Goal: Task Accomplishment & Management: Manage account settings

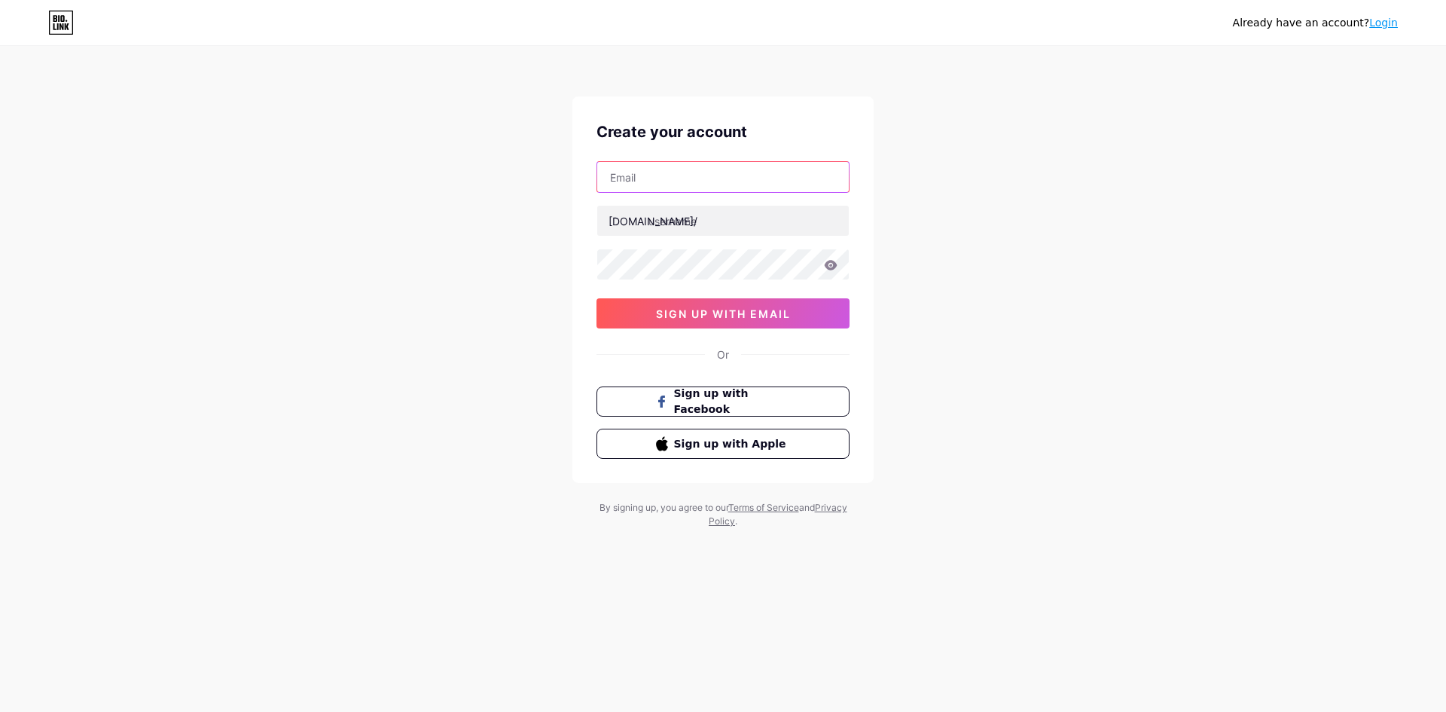
click at [718, 182] on input "text" at bounding box center [723, 177] width 252 height 30
click at [697, 178] on input "text" at bounding box center [723, 177] width 252 height 30
click at [632, 176] on input "[EMAIL_ADDRESS][DOMAIN_NAME]" at bounding box center [723, 177] width 252 height 30
type input "[EMAIL_ADDRESS][DOMAIN_NAME]"
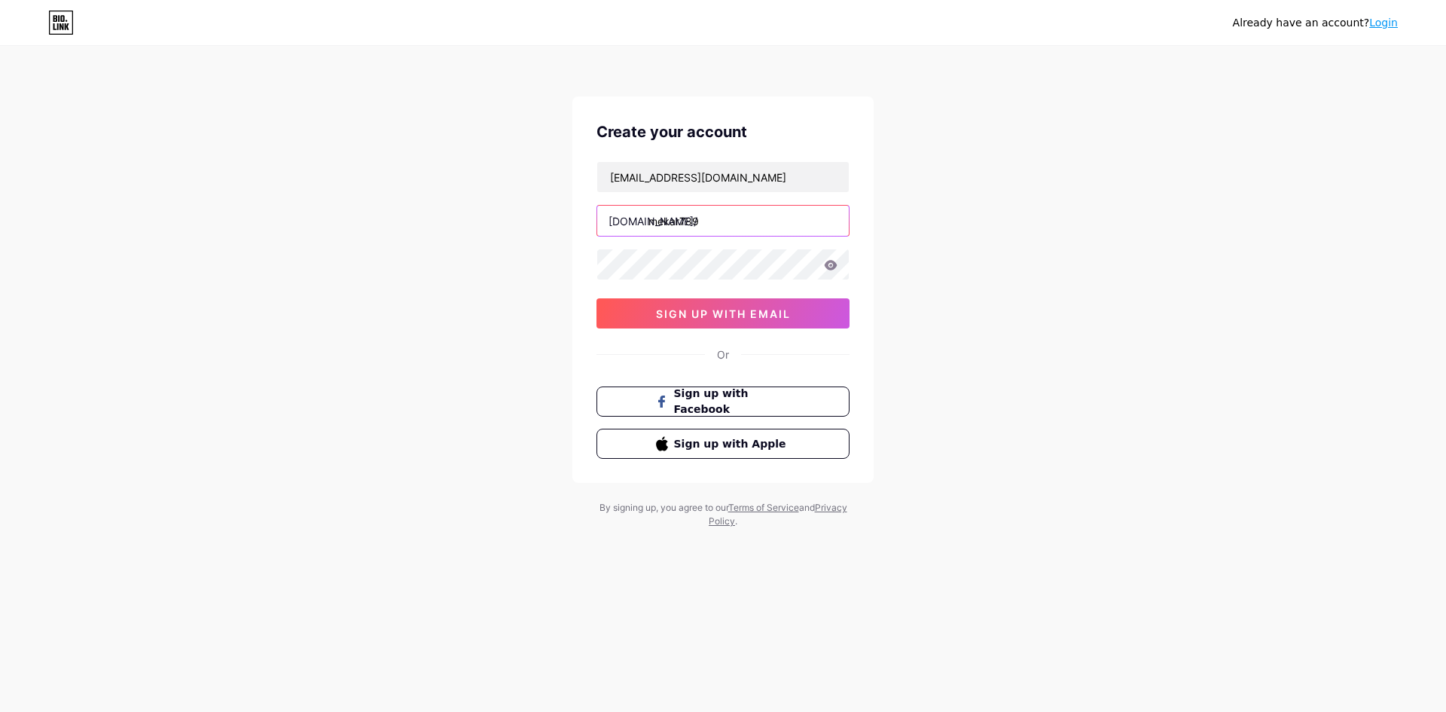
type input "mekar789"
click at [707, 310] on span "sign up with email" at bounding box center [723, 313] width 135 height 13
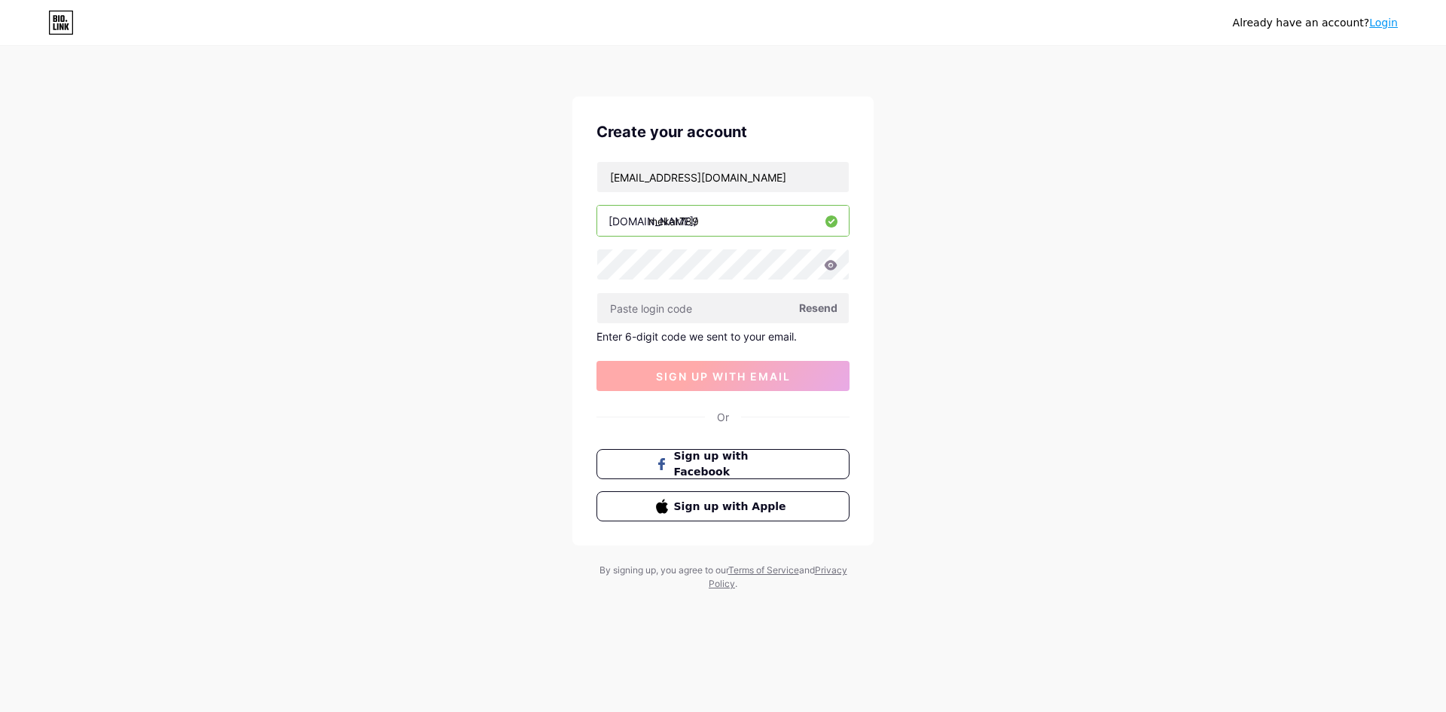
click at [705, 310] on input "text" at bounding box center [723, 308] width 252 height 30
click at [718, 309] on input "text" at bounding box center [723, 308] width 252 height 30
paste input "622885"
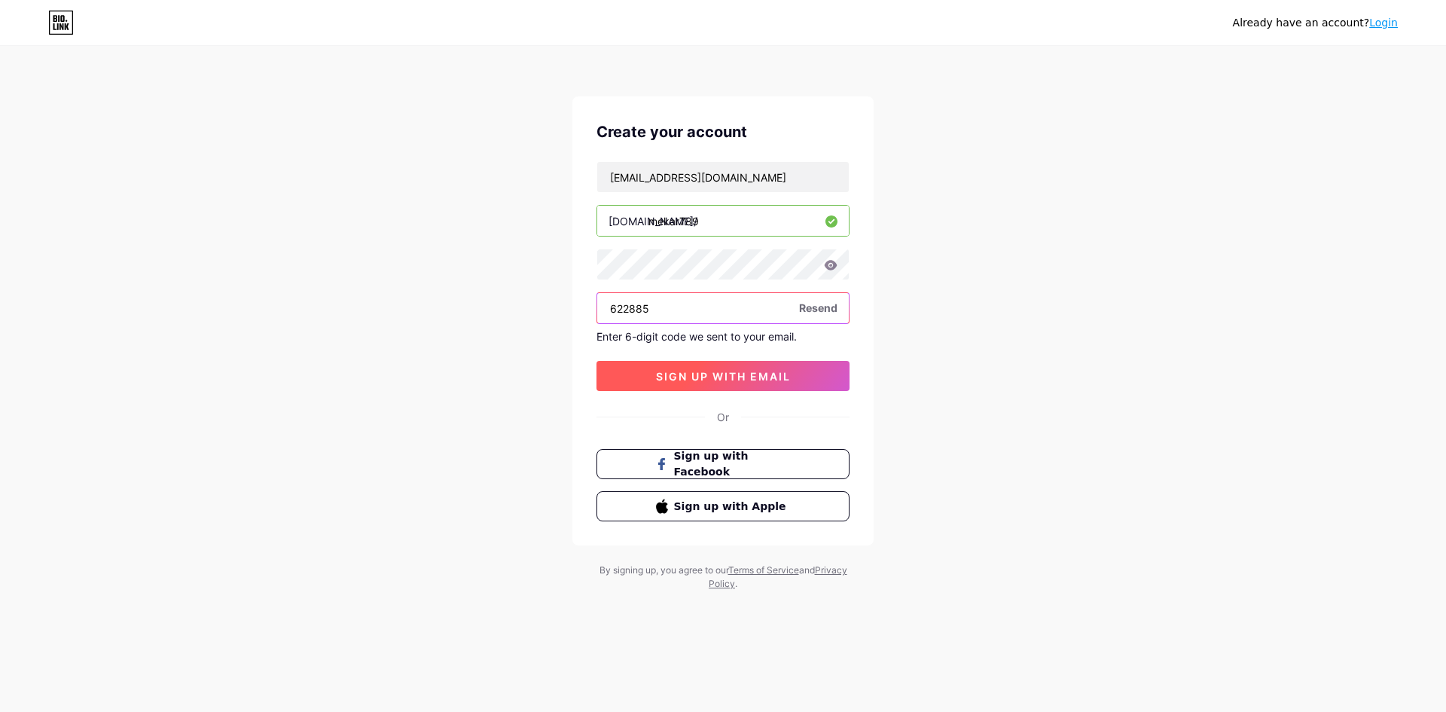
type input "622885"
click at [723, 377] on span "sign up with email" at bounding box center [723, 376] width 135 height 13
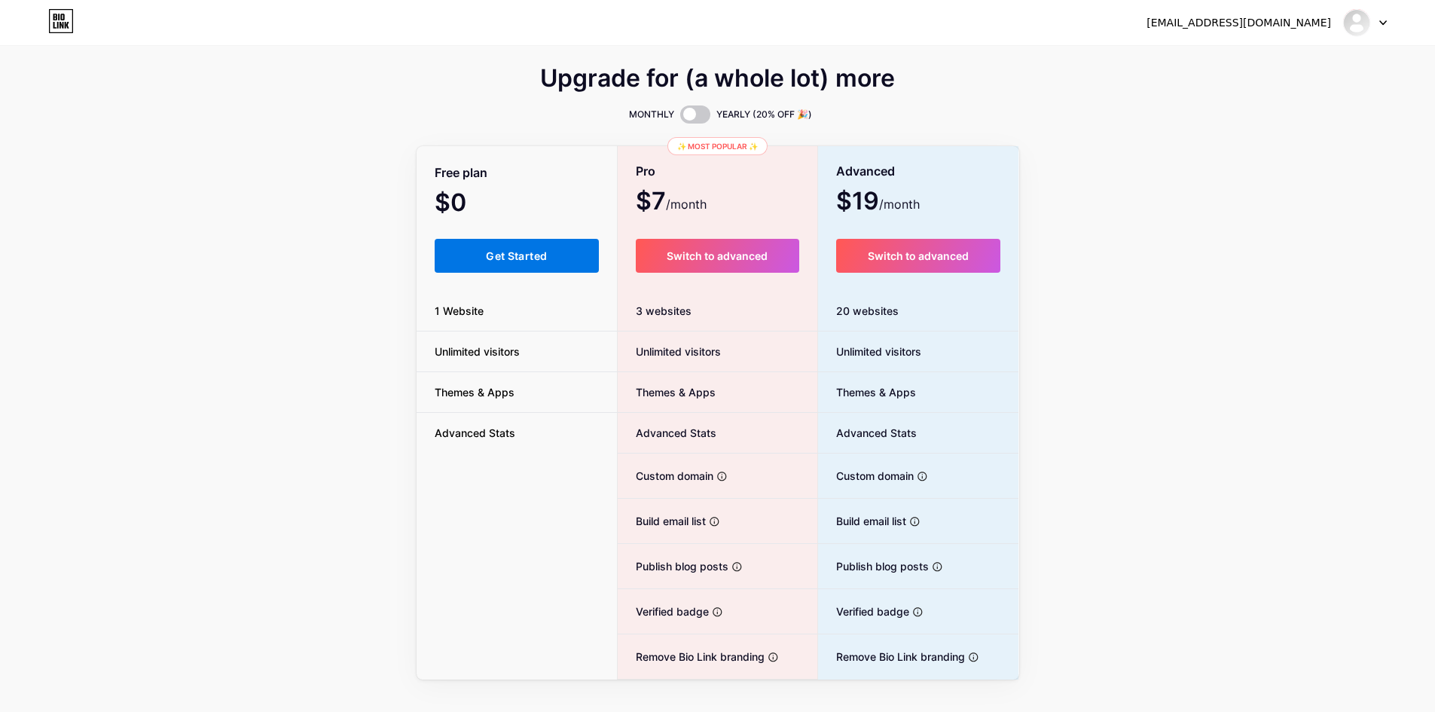
click at [532, 255] on span "Get Started" at bounding box center [516, 255] width 61 height 13
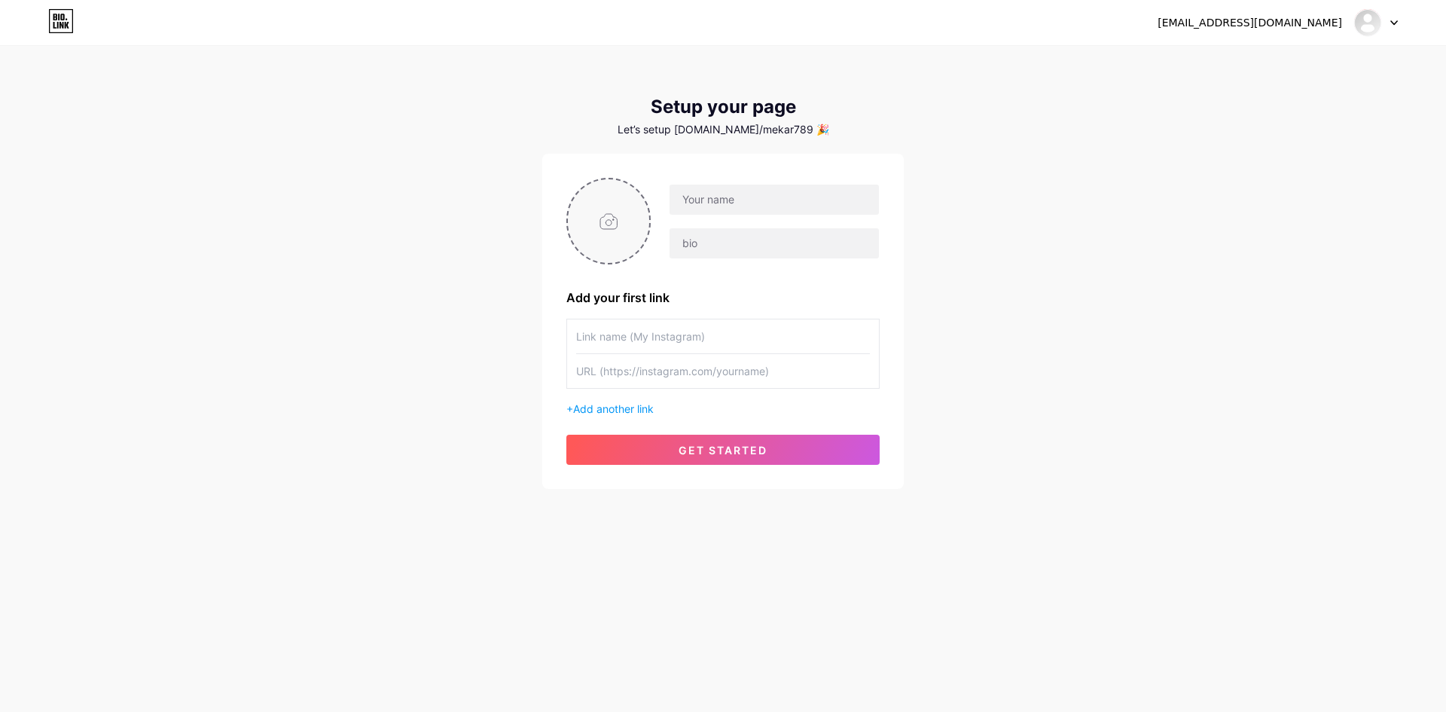
click at [594, 233] on input "file" at bounding box center [608, 221] width 81 height 84
type input "C:\fakepath\LOGO-PROFILE.jpg"
drag, startPoint x: 594, startPoint y: 233, endPoint x: 721, endPoint y: 201, distance: 130.4
click at [704, 201] on input "text" at bounding box center [774, 200] width 209 height 30
type input "MEKAR789"
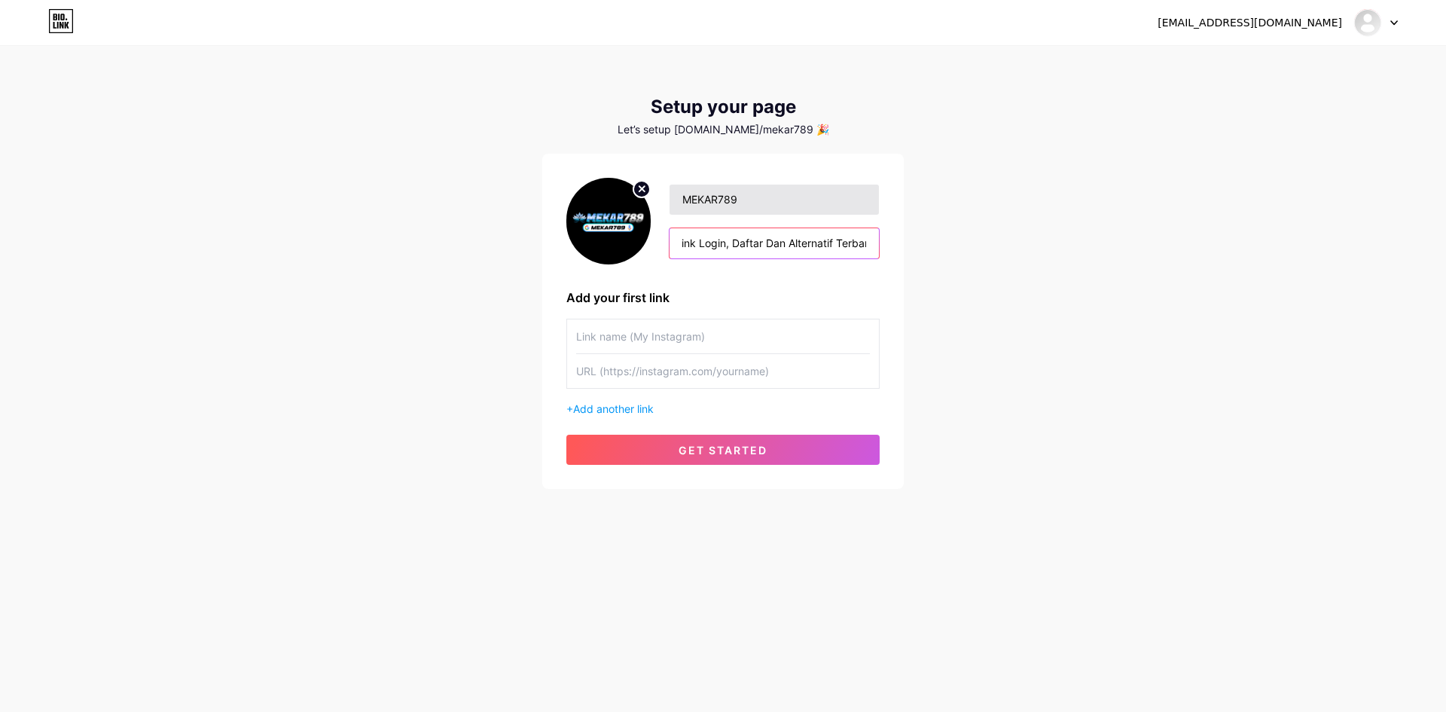
scroll to position [0, 75]
type input "MEKAR789 Link Login, Daftar Dan Alternatif Terbaru"
click at [681, 386] on input "text" at bounding box center [723, 371] width 294 height 34
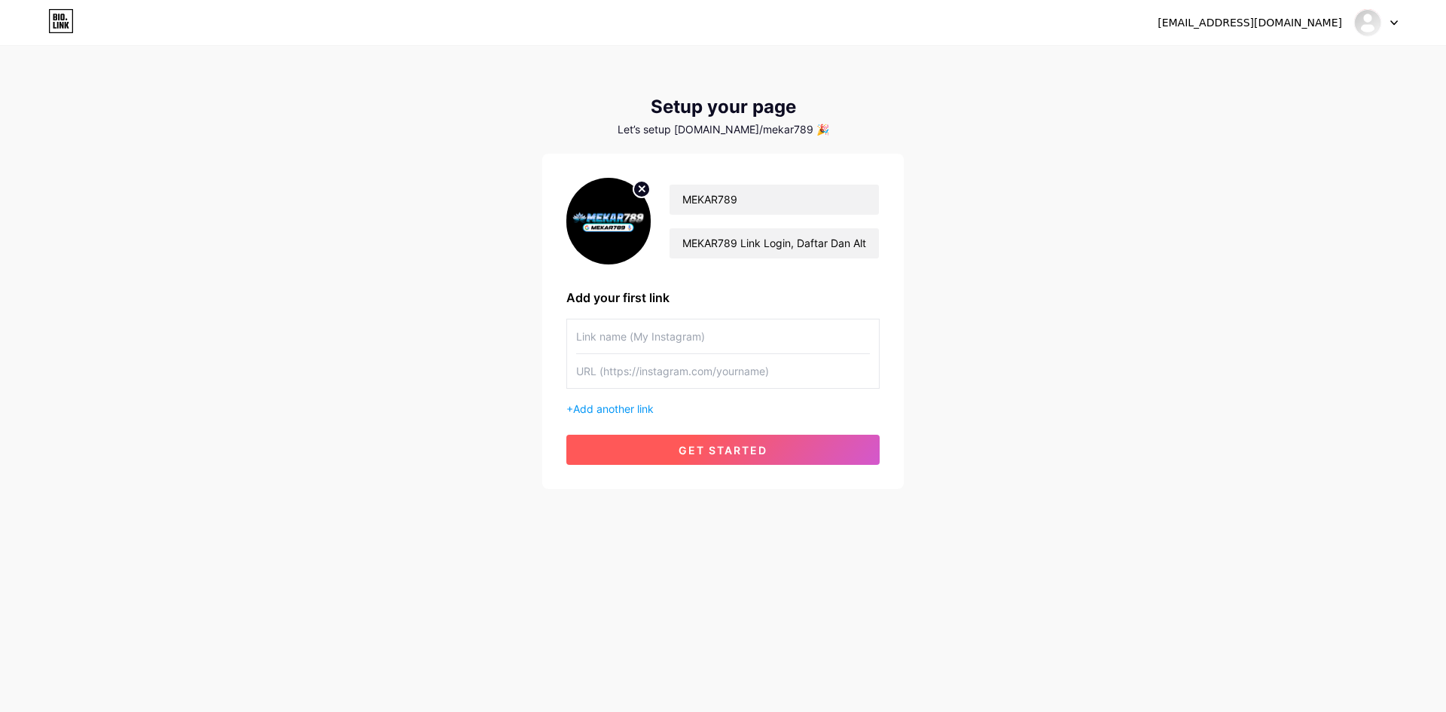
click at [646, 448] on button "get started" at bounding box center [722, 450] width 313 height 30
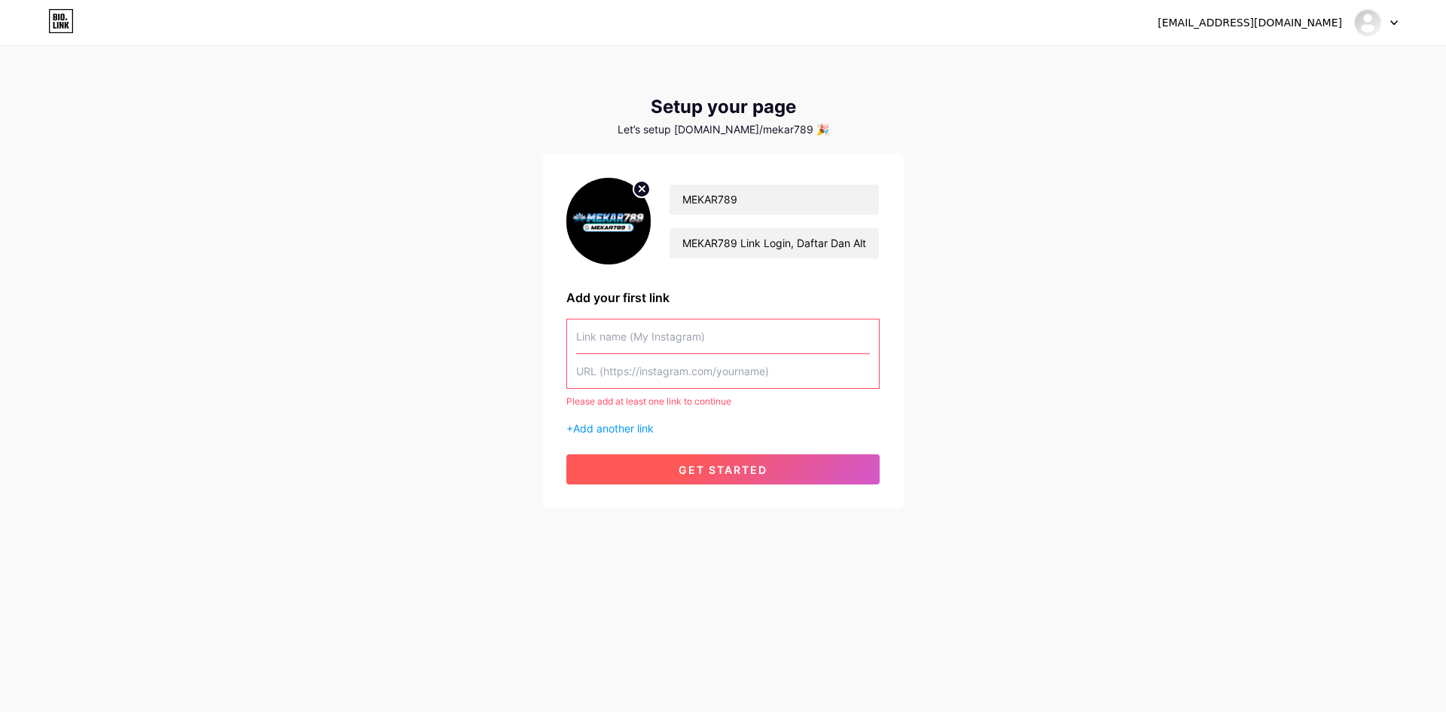
click at [720, 463] on span "get started" at bounding box center [723, 469] width 89 height 13
click at [626, 428] on span "Add another link" at bounding box center [613, 428] width 81 height 13
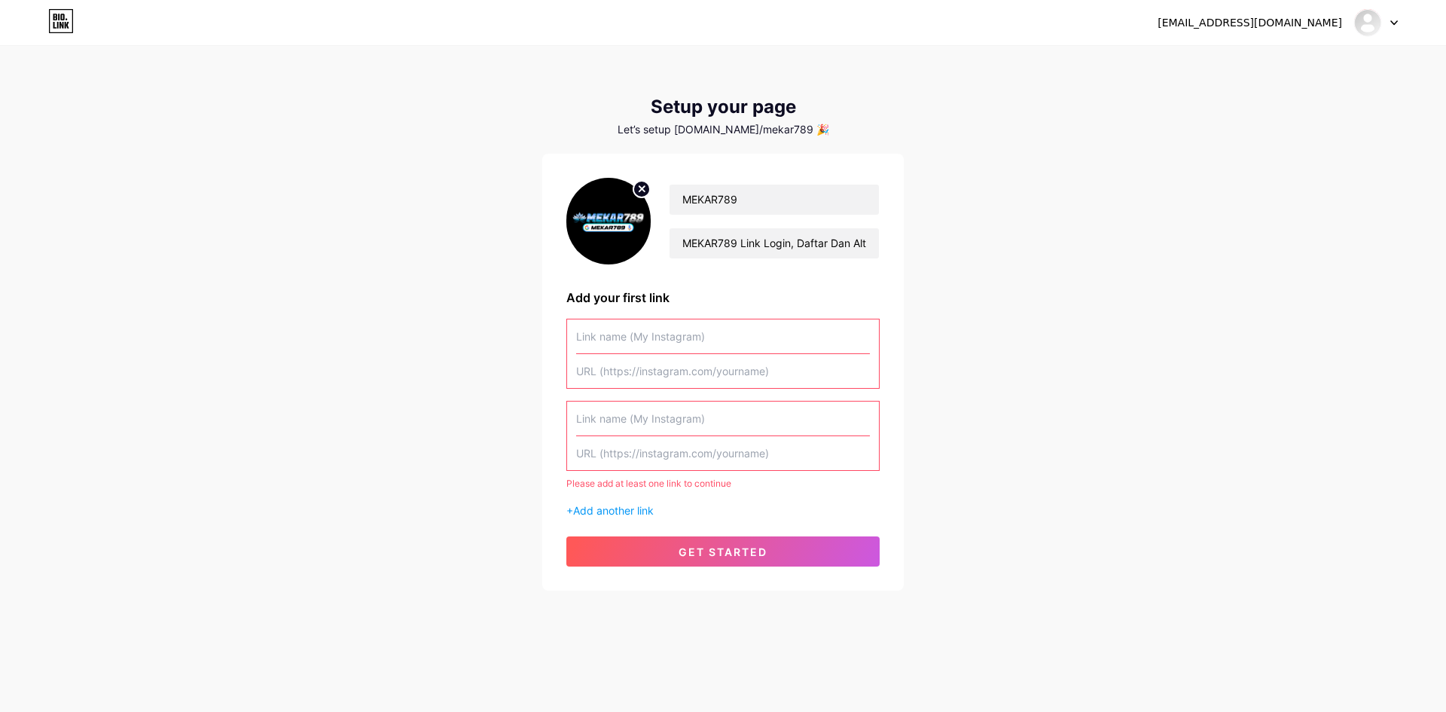
click at [765, 436] on input "text" at bounding box center [723, 453] width 294 height 34
click at [660, 377] on input "text" at bounding box center [723, 371] width 294 height 34
paste input "622885"
type input "622885"
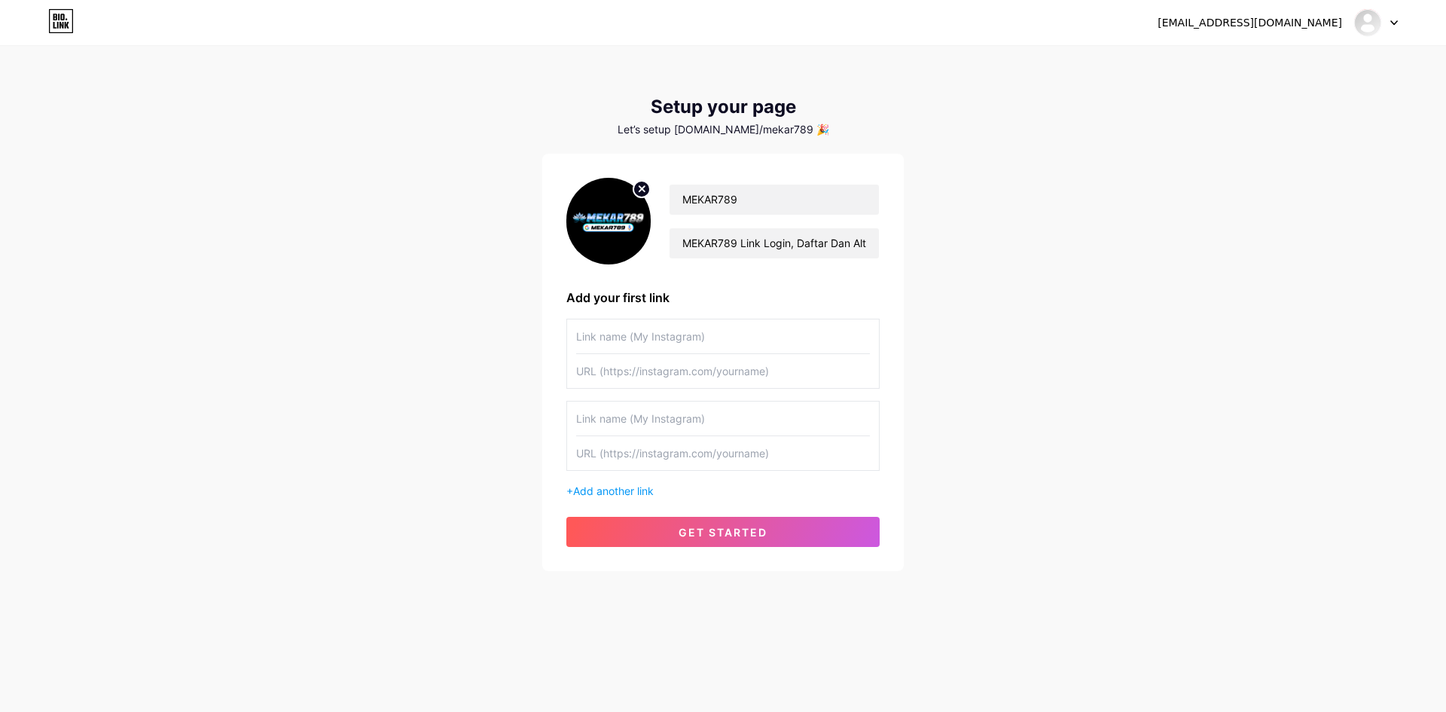
click at [670, 382] on input "text" at bounding box center [723, 371] width 294 height 34
click at [680, 369] on input "text" at bounding box center [723, 371] width 294 height 34
paste input "[URL][DOMAIN_NAME]"
type input "[URL][DOMAIN_NAME]"
click at [683, 537] on span "get started" at bounding box center [723, 532] width 89 height 13
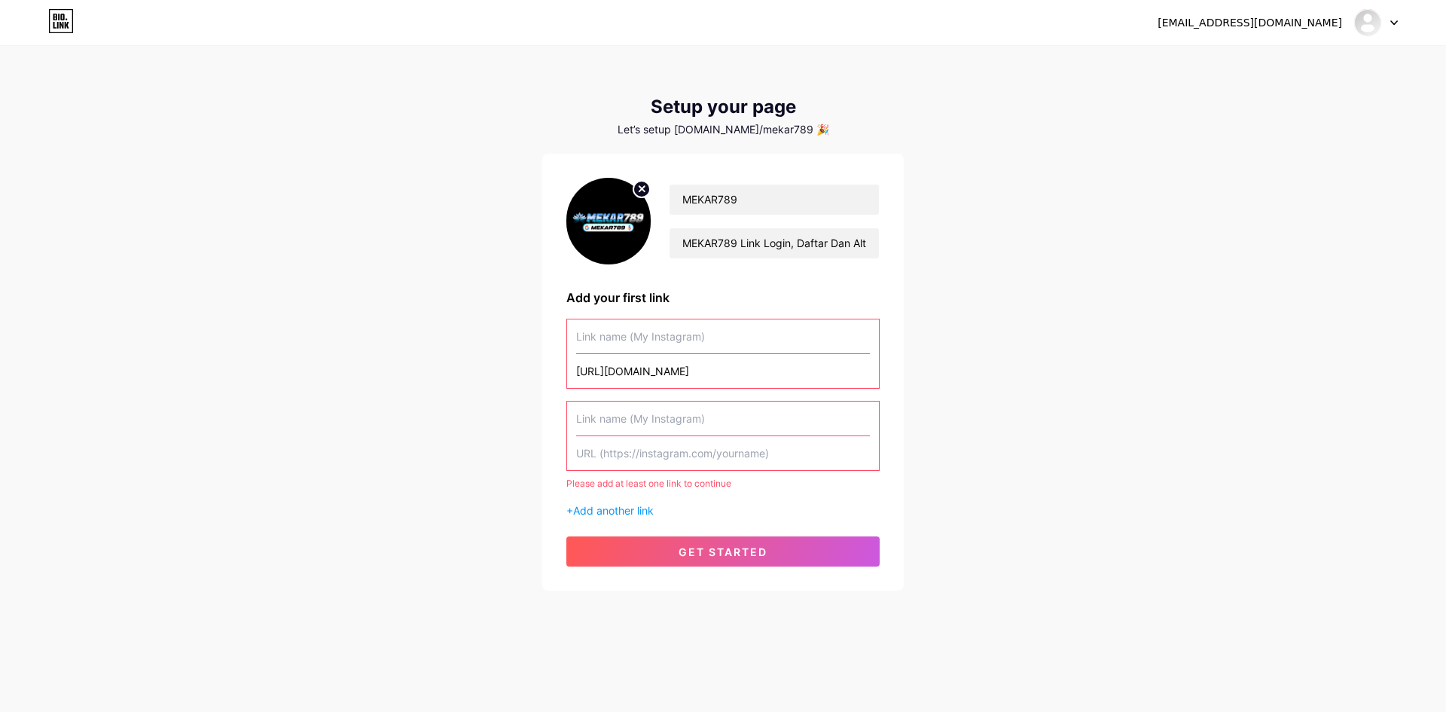
click at [640, 450] on input "text" at bounding box center [723, 453] width 294 height 34
paste input "[URL][DOMAIN_NAME]"
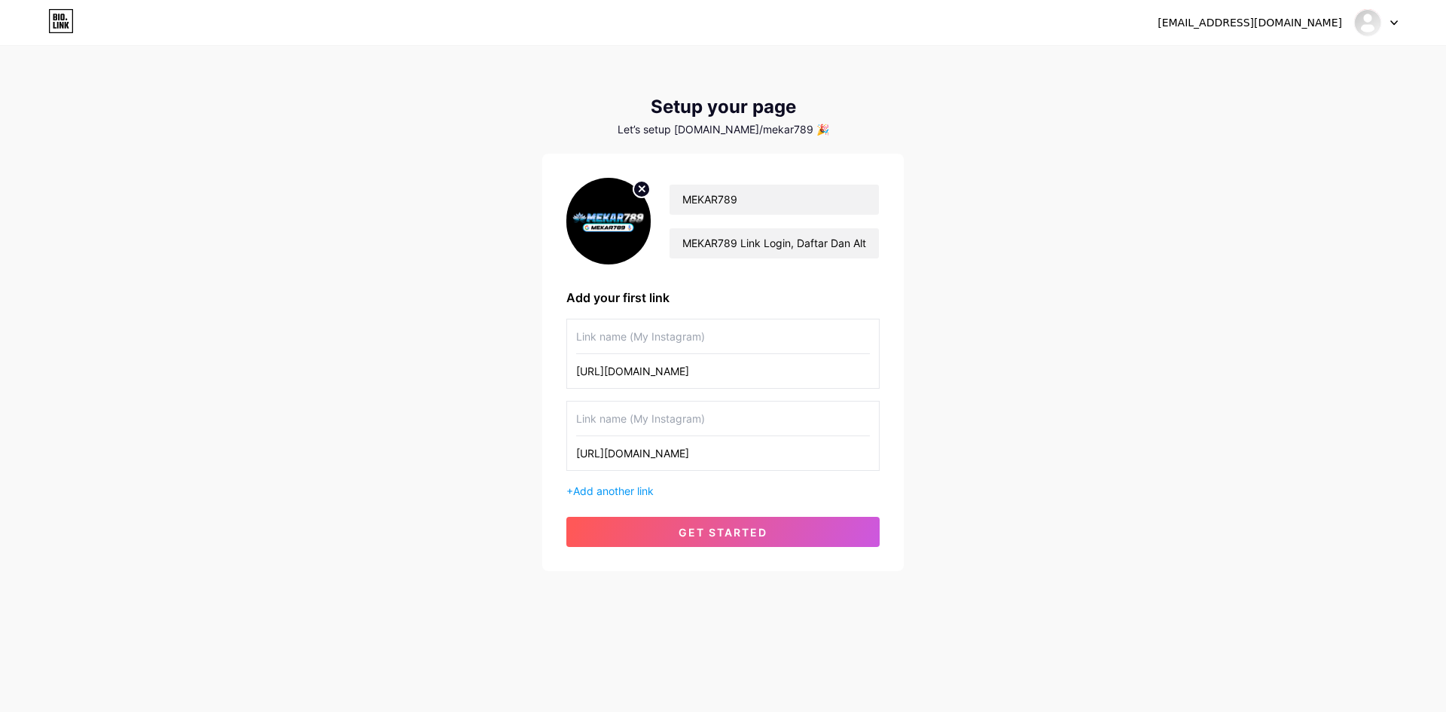
type input "[URL][DOMAIN_NAME]"
click at [644, 340] on input "text" at bounding box center [723, 336] width 294 height 34
type input "mekar789 1"
click at [676, 424] on input "text" at bounding box center [723, 418] width 294 height 34
type input "mekar789 2"
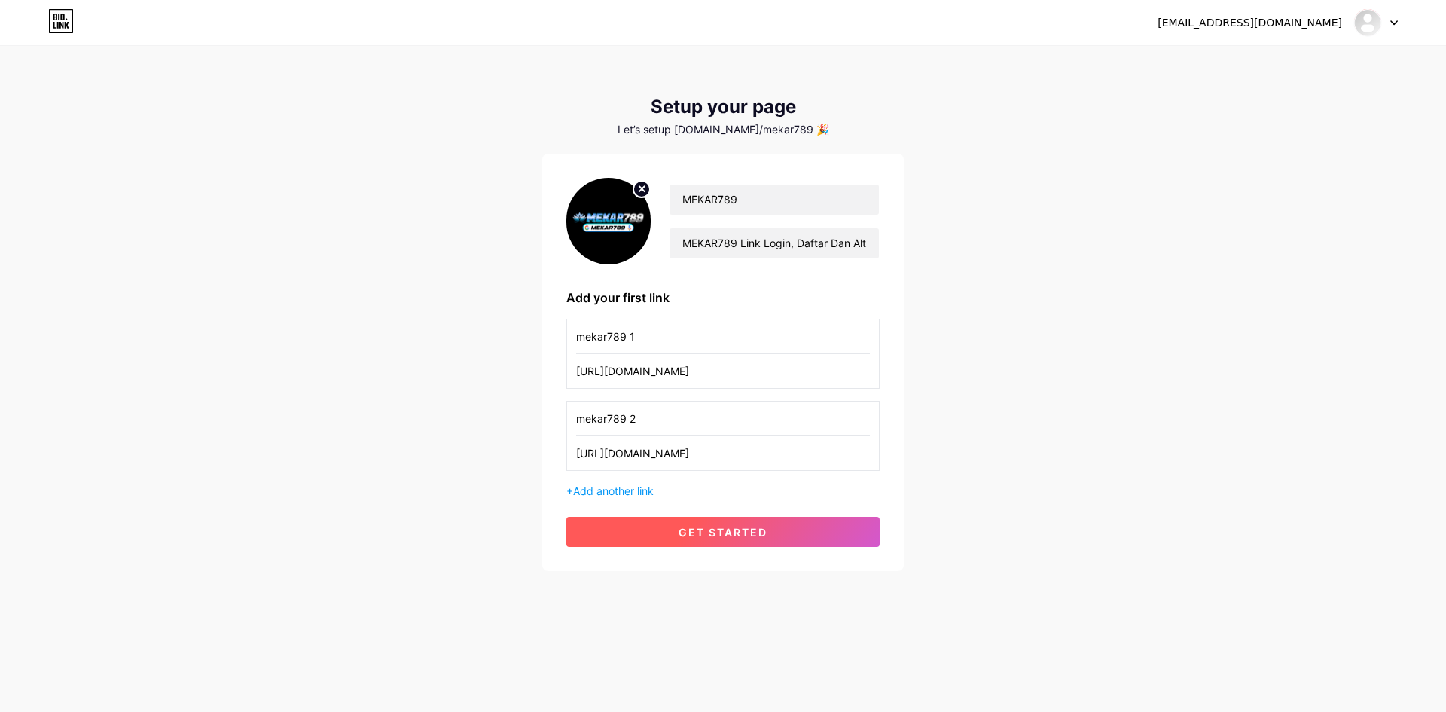
click at [715, 535] on span "get started" at bounding box center [723, 532] width 89 height 13
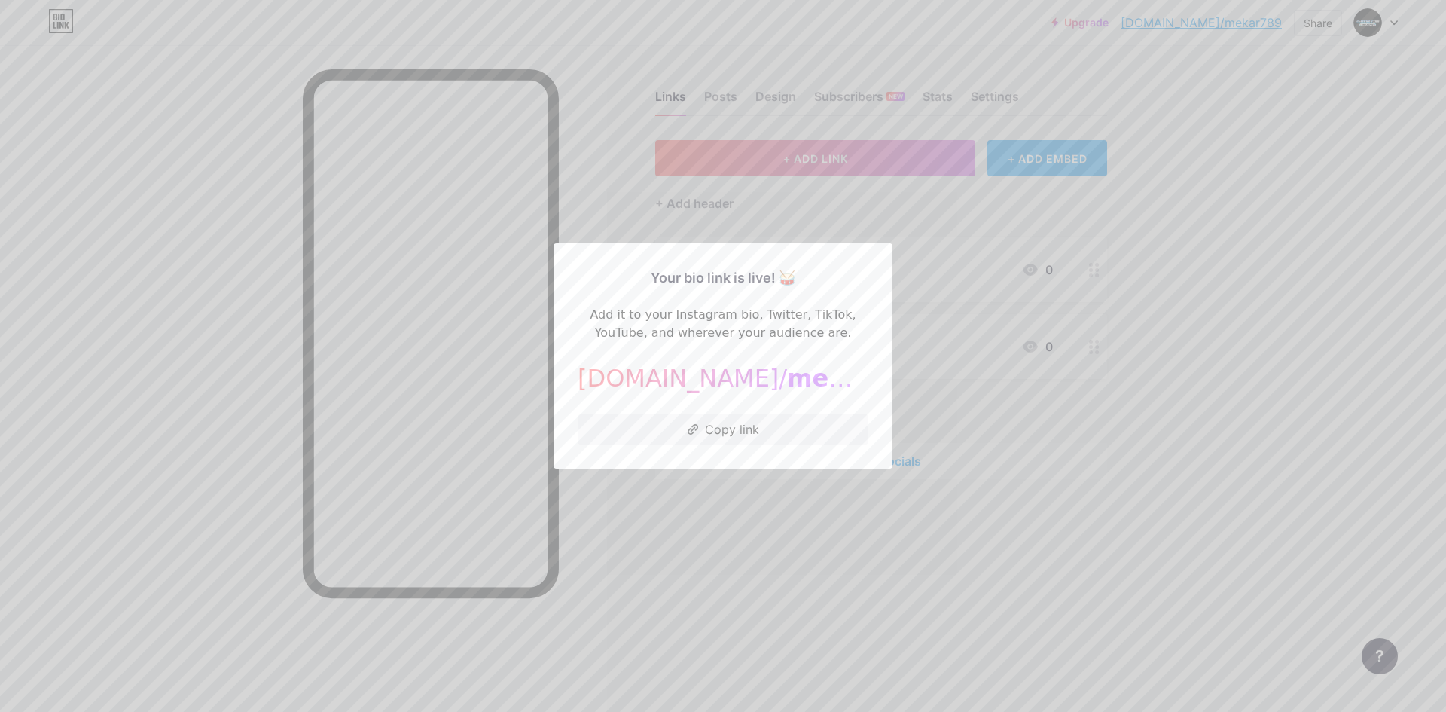
click at [787, 387] on span "mekar789" at bounding box center [855, 378] width 136 height 29
click at [953, 342] on div at bounding box center [723, 356] width 1446 height 712
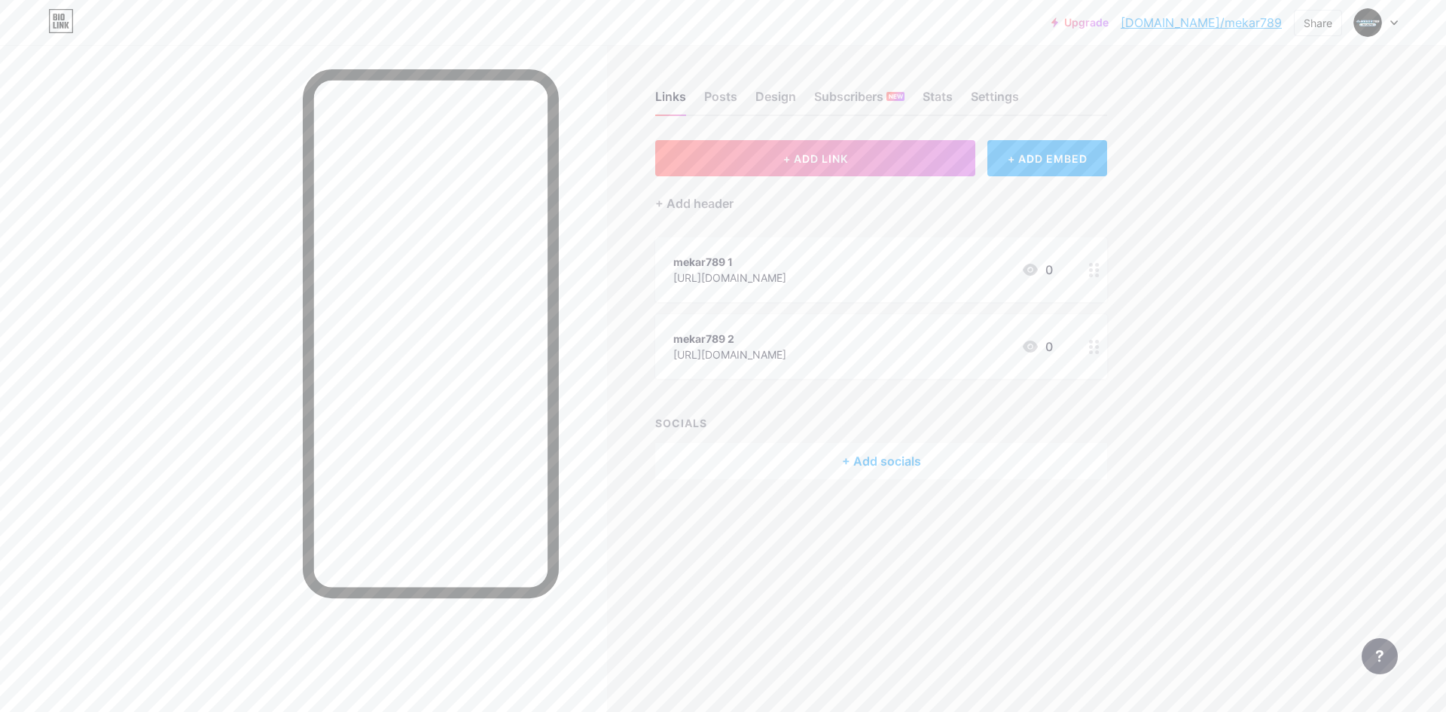
click at [705, 255] on div "mekar789 1" at bounding box center [729, 262] width 113 height 16
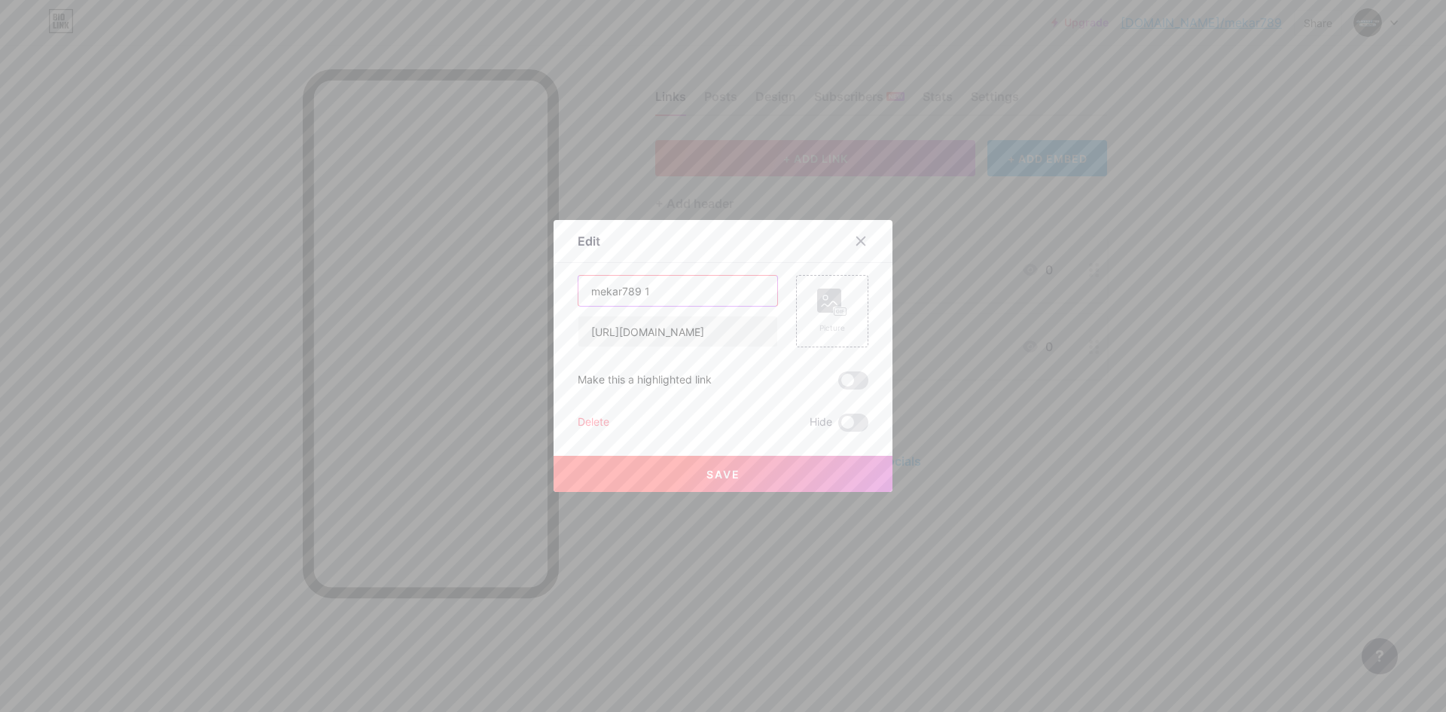
click at [658, 300] on input "mekar789 1" at bounding box center [677, 291] width 199 height 30
type input "MEKAR789 Situs Casino Spaceman Paling Akurat"
click at [835, 313] on rect at bounding box center [840, 312] width 12 height 8
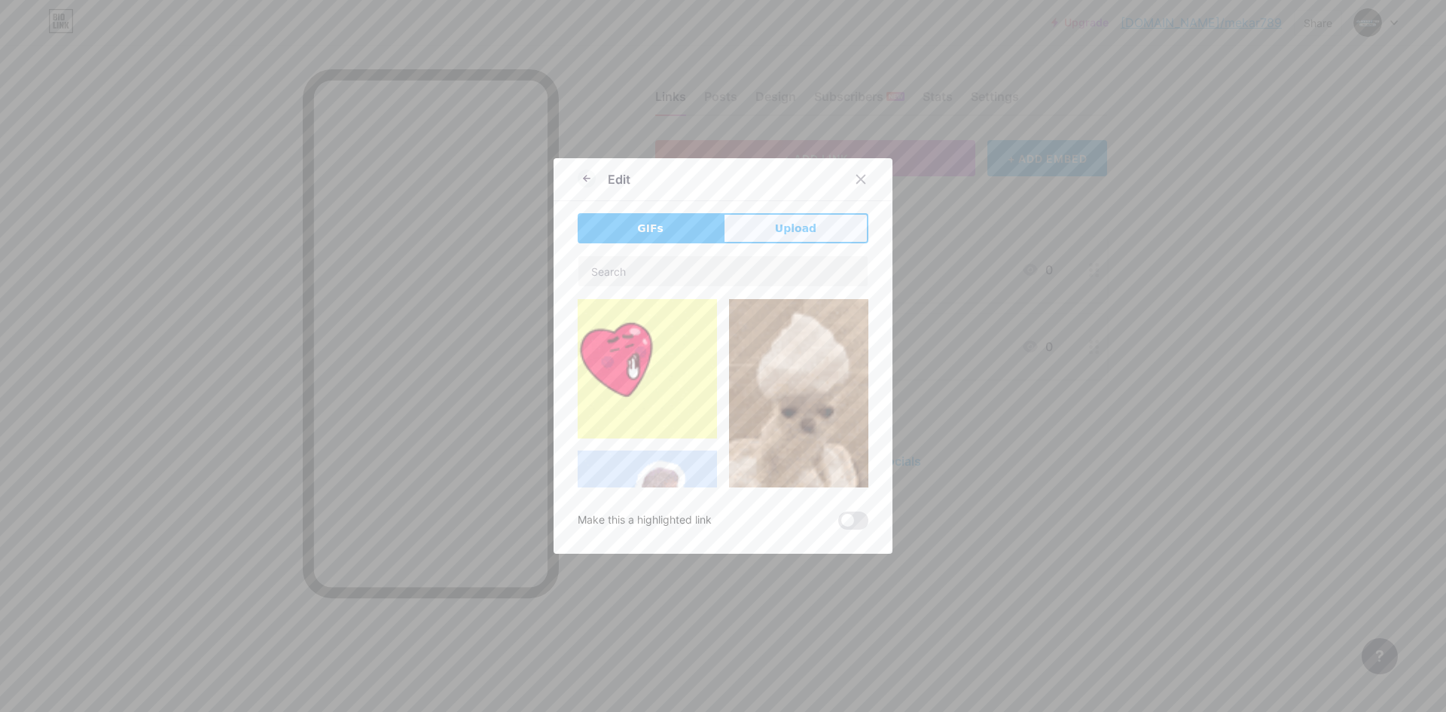
click at [816, 229] on button "Upload" at bounding box center [795, 228] width 145 height 30
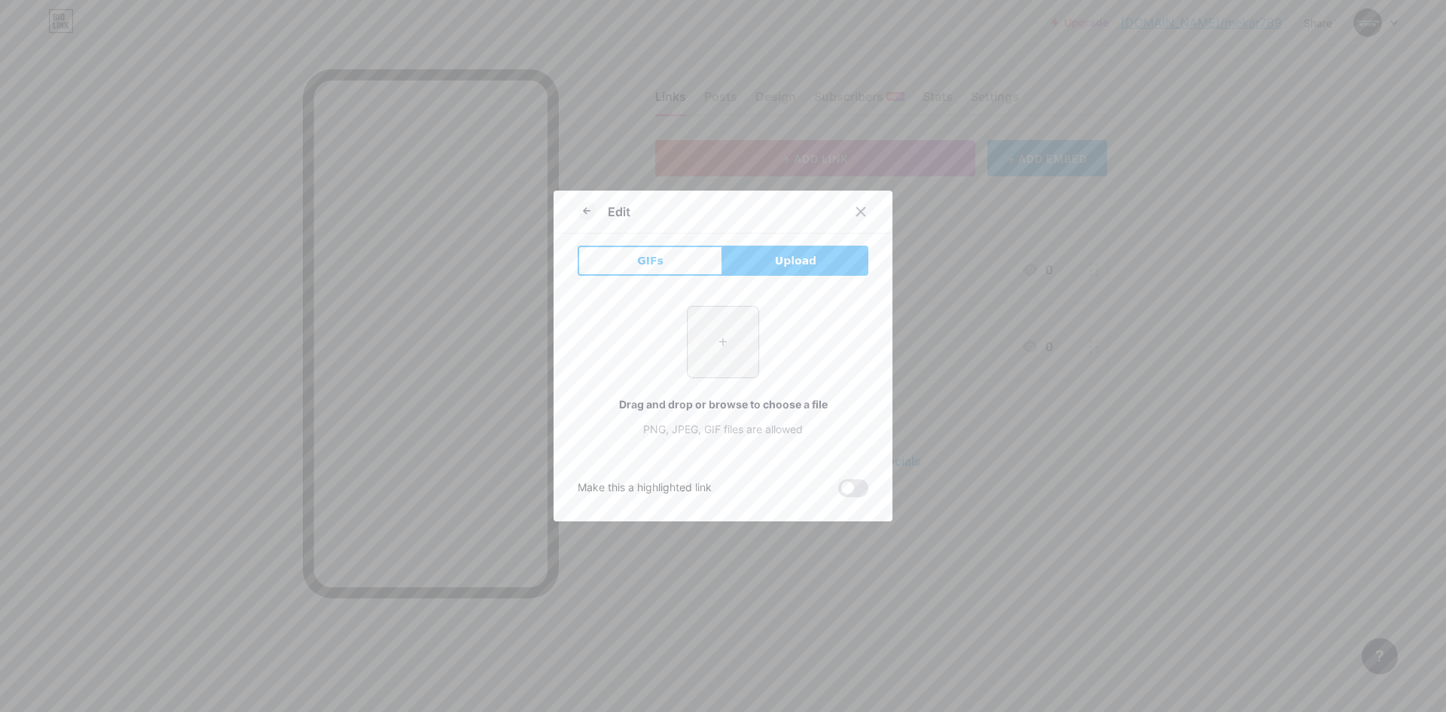
click at [710, 343] on input "file" at bounding box center [723, 342] width 71 height 71
type input "C:\fakepath\LOGO-PROFILE.jpg"
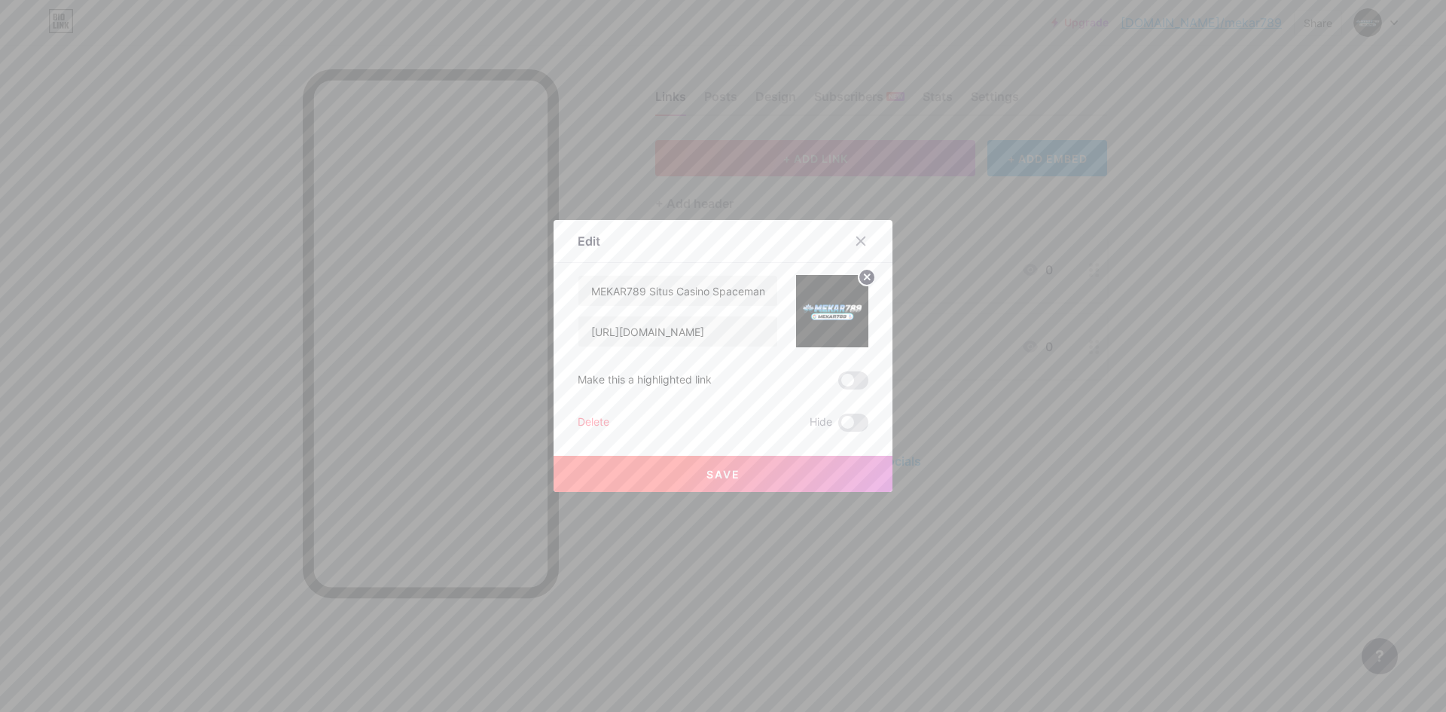
click at [711, 469] on span "Save" at bounding box center [723, 474] width 34 height 13
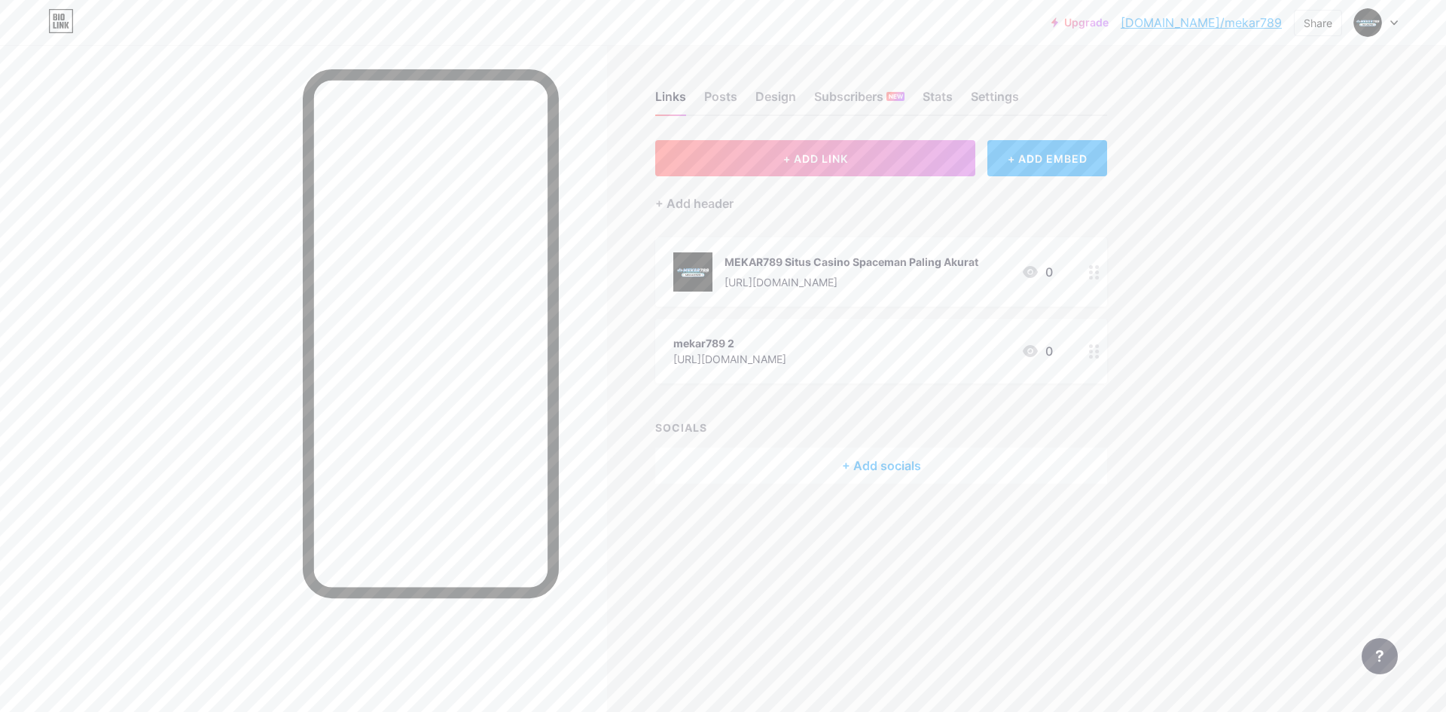
click at [712, 343] on div "mekar789 2" at bounding box center [729, 343] width 113 height 16
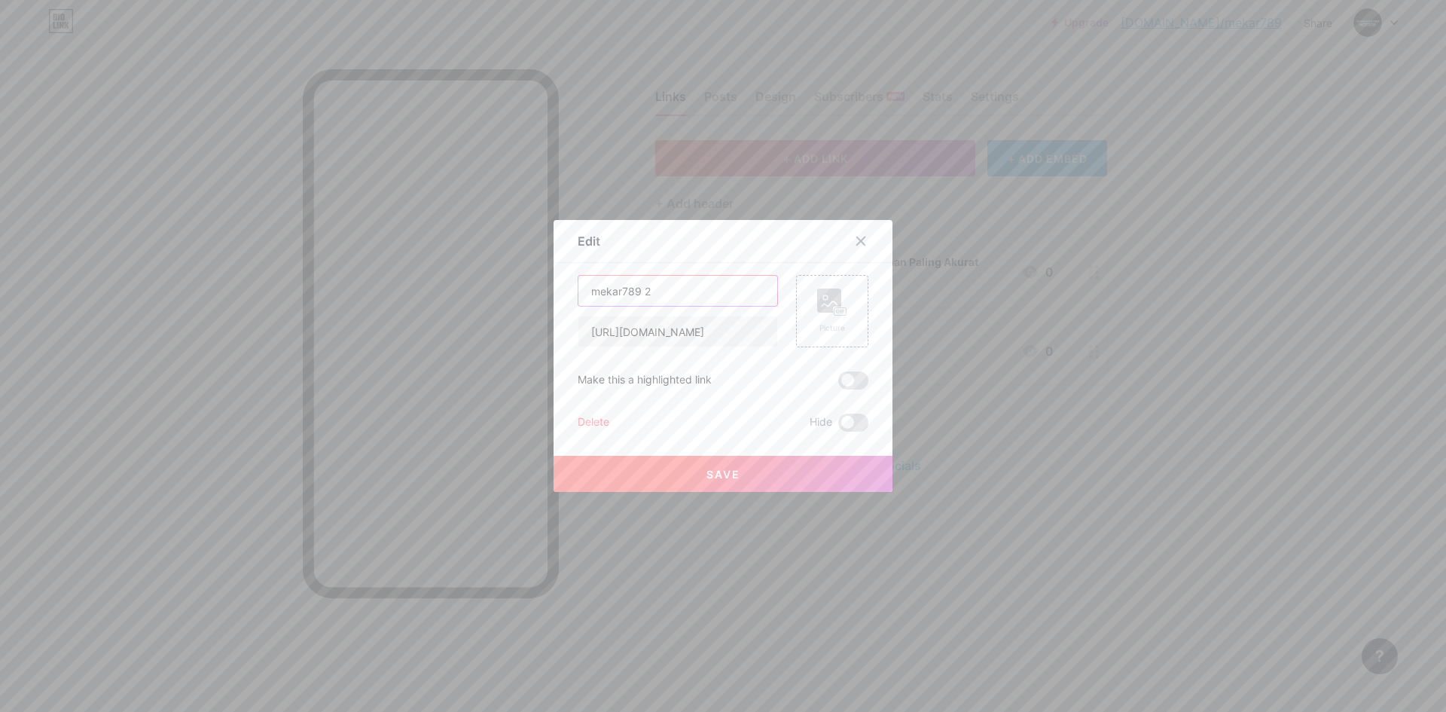
click at [696, 282] on input "mekar789 2" at bounding box center [677, 291] width 199 height 30
type input "MEKAR789 Link Login [PERSON_NAME] Terbaru"
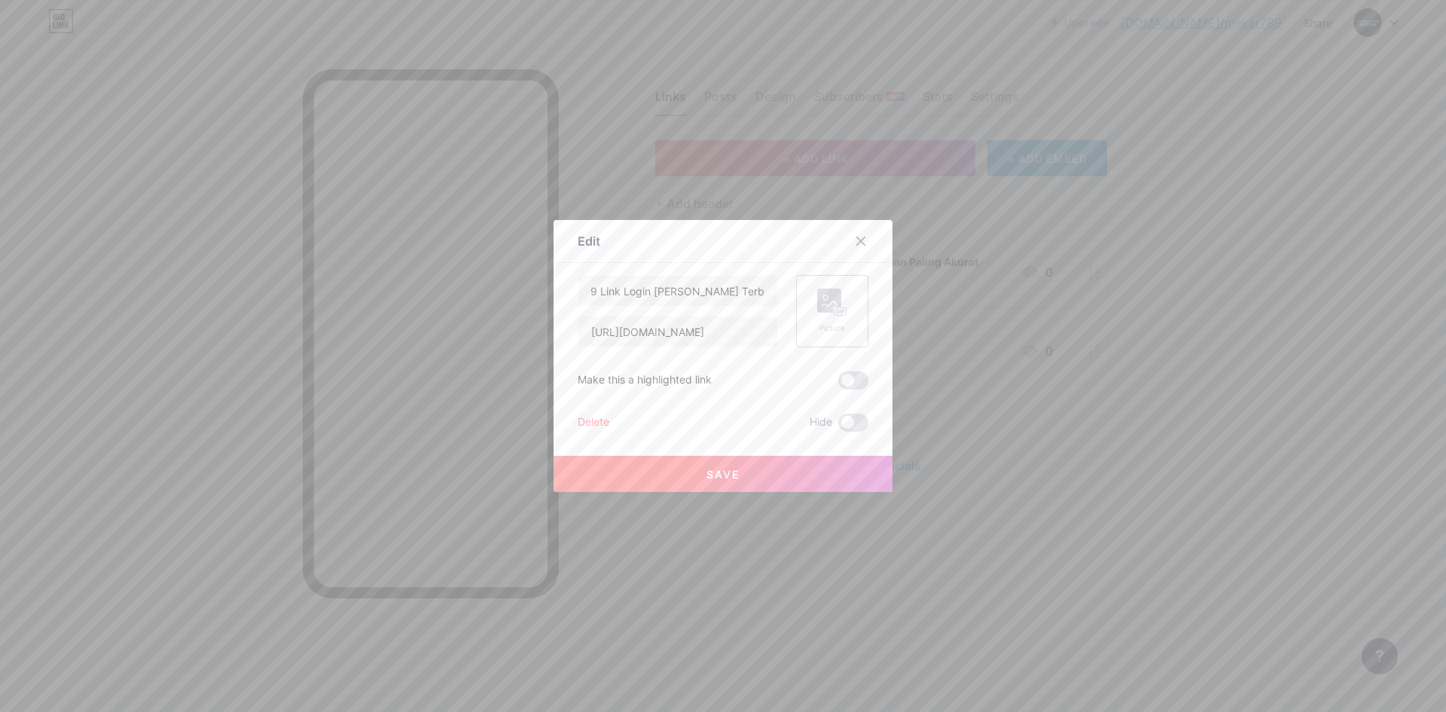
scroll to position [0, 0]
click at [810, 319] on div "Picture" at bounding box center [832, 311] width 72 height 72
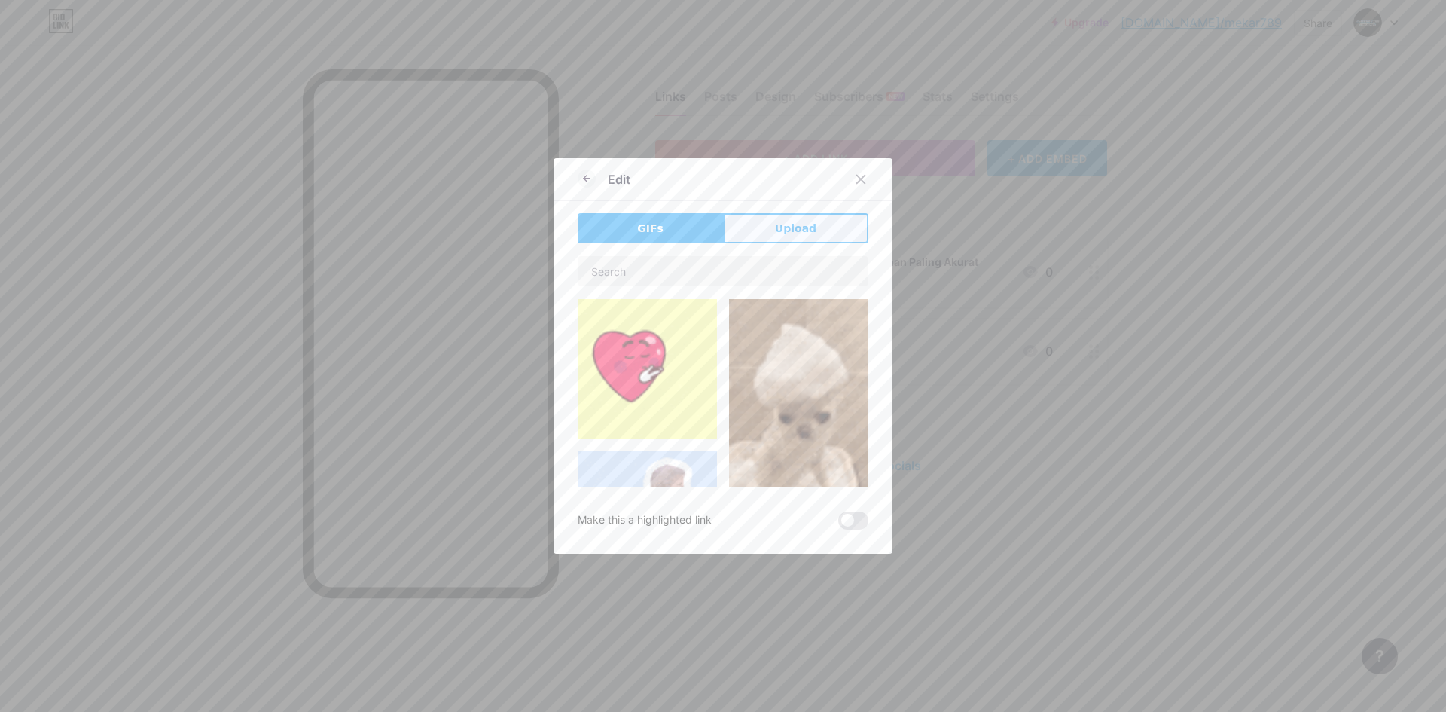
click at [820, 225] on button "Upload" at bounding box center [795, 228] width 145 height 30
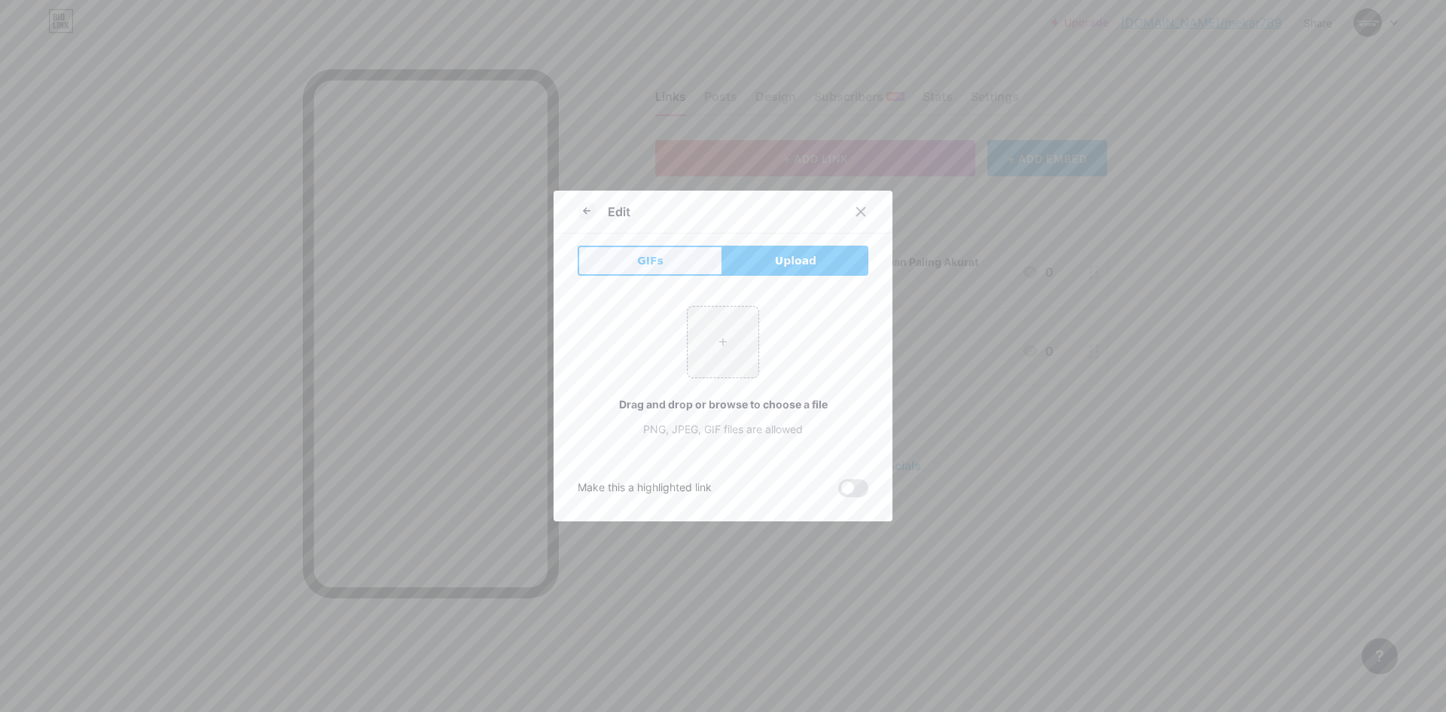
click at [658, 264] on button "GIFs" at bounding box center [650, 261] width 145 height 30
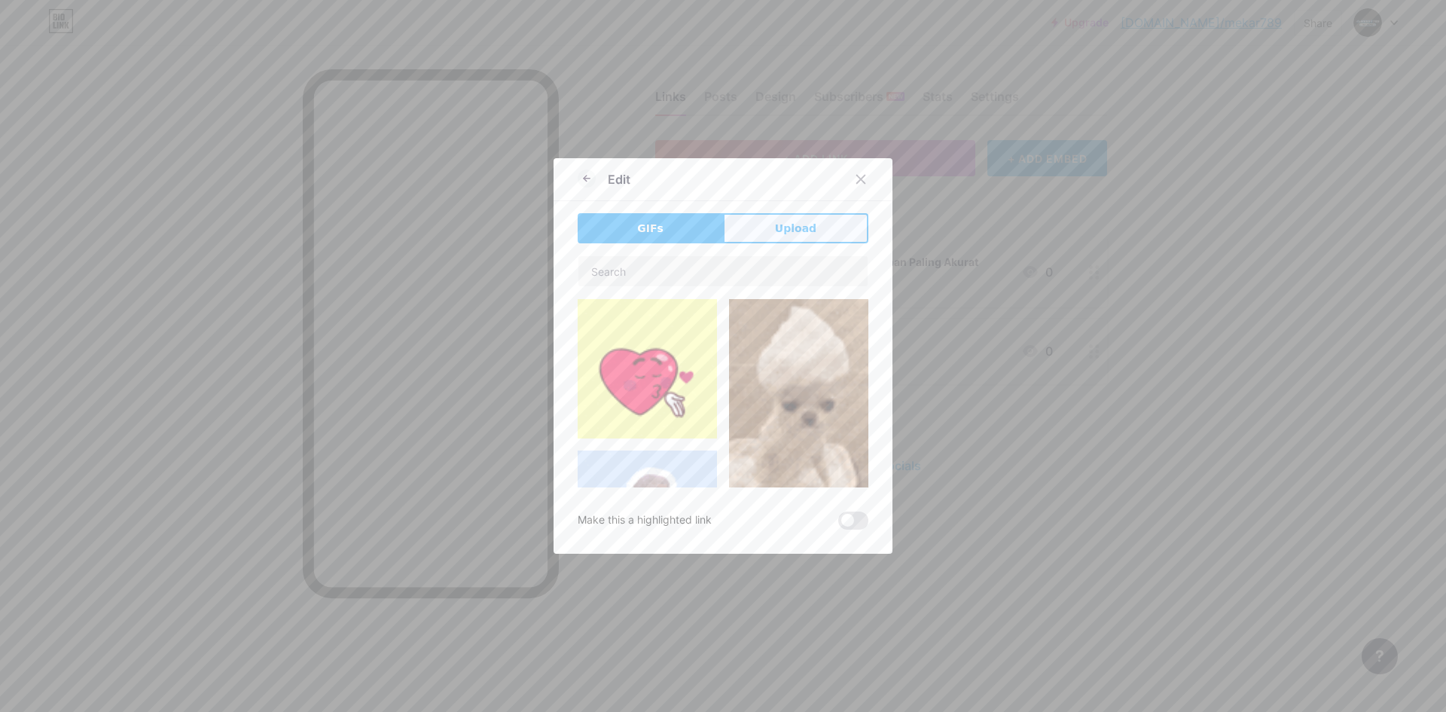
click at [793, 228] on span "Upload" at bounding box center [795, 229] width 41 height 16
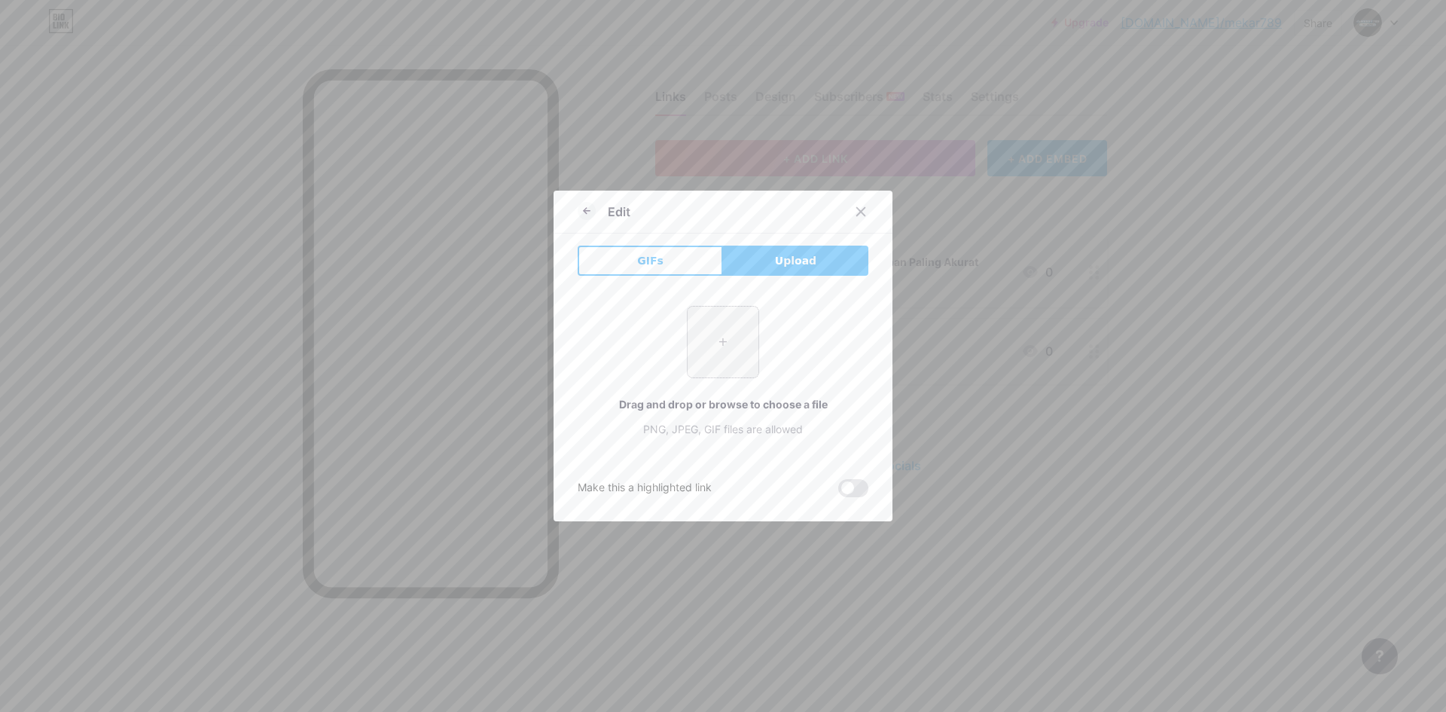
click at [718, 345] on input "file" at bounding box center [723, 342] width 71 height 71
type input "C:\fakepath\LOGO-PROFILE.jpg"
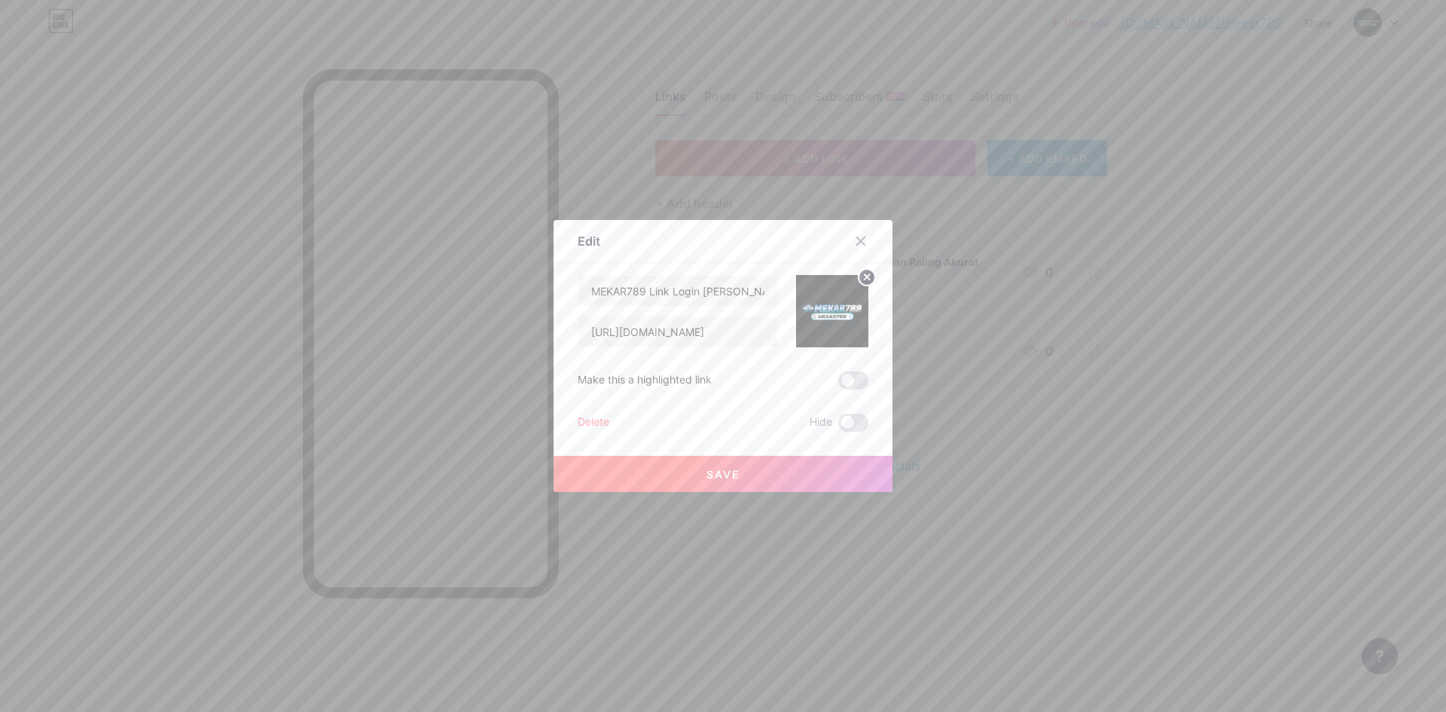
click at [760, 477] on button "Save" at bounding box center [723, 474] width 339 height 36
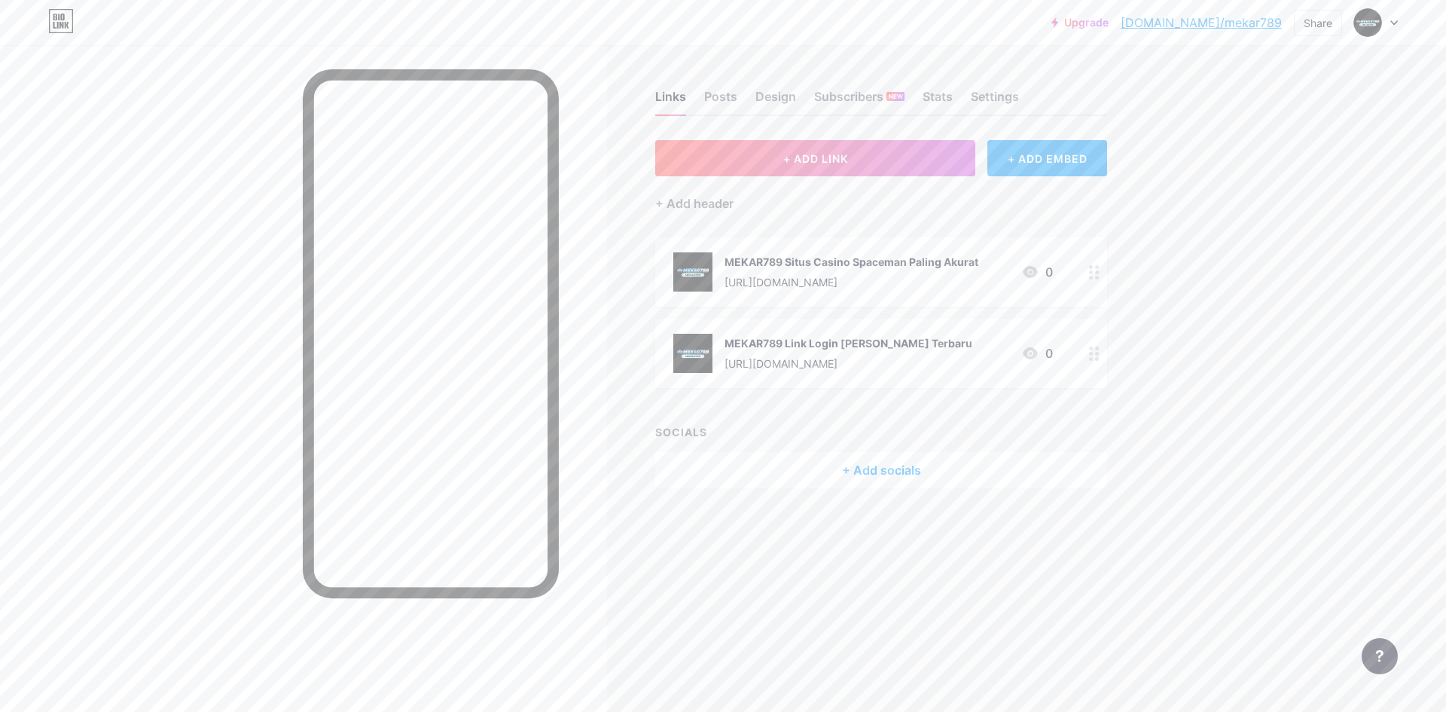
click at [1010, 573] on div "Links Posts Design Subscribers NEW Stats Settings + ADD LINK + ADD EMBED + Add …" at bounding box center [585, 356] width 1170 height 712
click at [1216, 438] on div "Upgrade [DOMAIN_NAME]/mekar7... [DOMAIN_NAME]/mekar789 Share Switch accounts ME…" at bounding box center [723, 356] width 1446 height 712
drag, startPoint x: 1286, startPoint y: 421, endPoint x: 1159, endPoint y: 467, distance: 134.6
click at [1286, 421] on div "Upgrade [DOMAIN_NAME]/mekar7... [DOMAIN_NAME]/mekar789 Share Switch accounts ME…" at bounding box center [723, 356] width 1446 height 712
drag, startPoint x: 895, startPoint y: 582, endPoint x: 896, endPoint y: 425, distance: 157.4
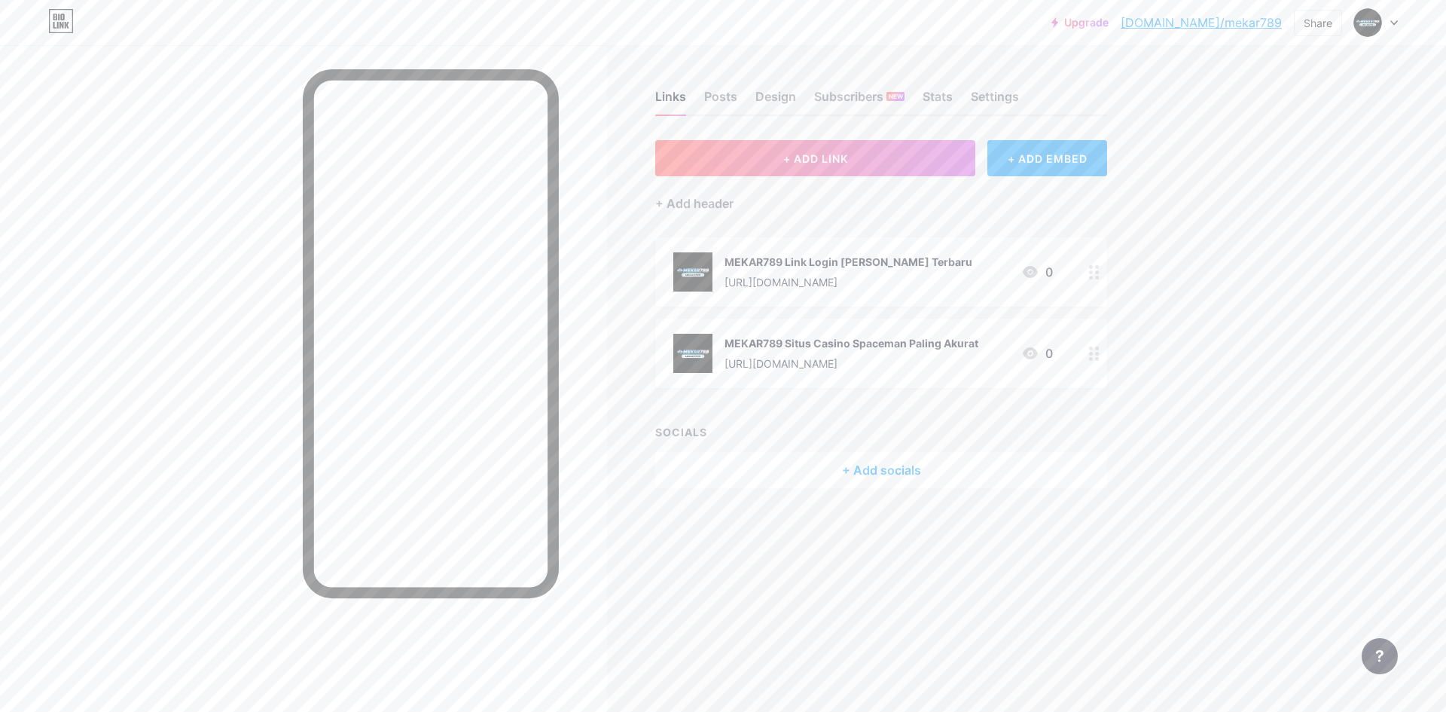
click at [892, 582] on div "Links Posts Design Subscribers NEW Stats Settings + ADD LINK + ADD EMBED + Add …" at bounding box center [585, 356] width 1170 height 712
click at [726, 96] on div "Posts" at bounding box center [720, 100] width 33 height 27
click at [1062, 165] on div "+ ADD EMBED" at bounding box center [1047, 158] width 120 height 36
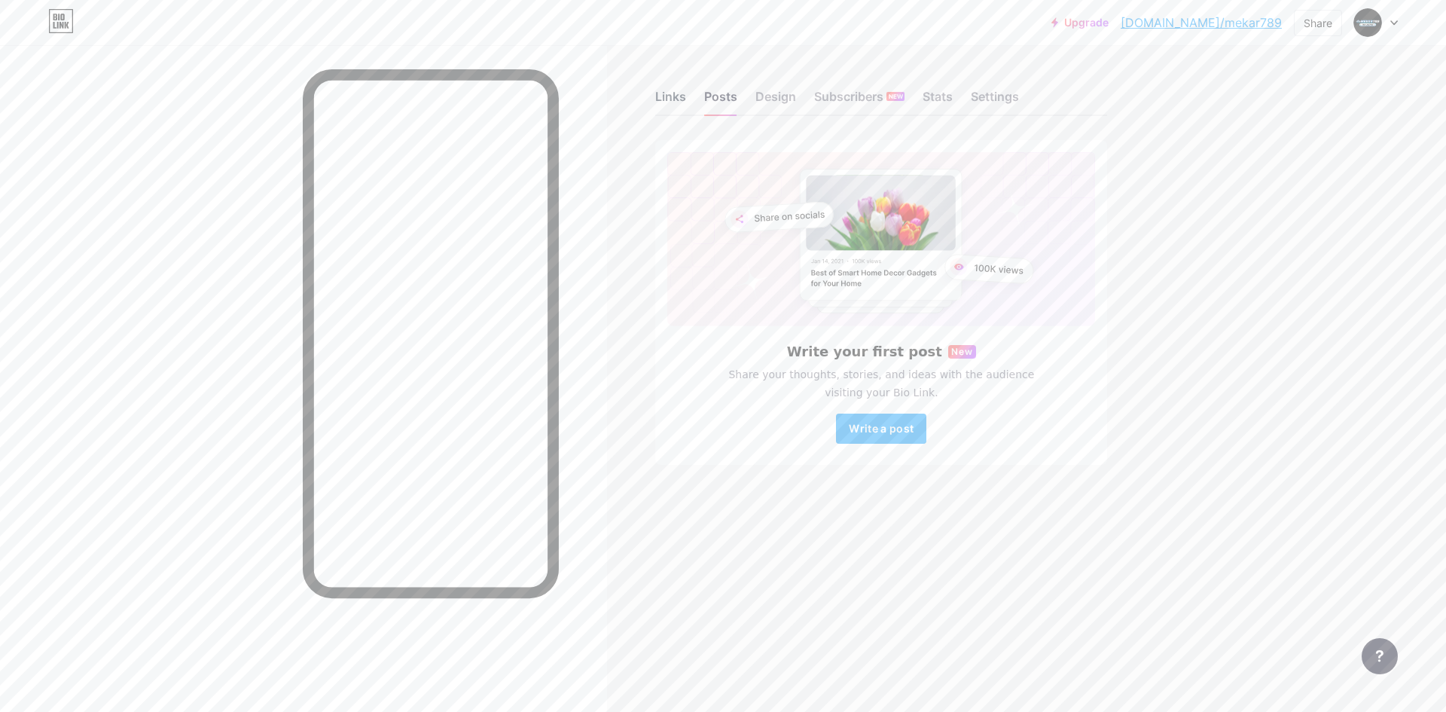
click at [676, 99] on div "Links" at bounding box center [670, 100] width 31 height 27
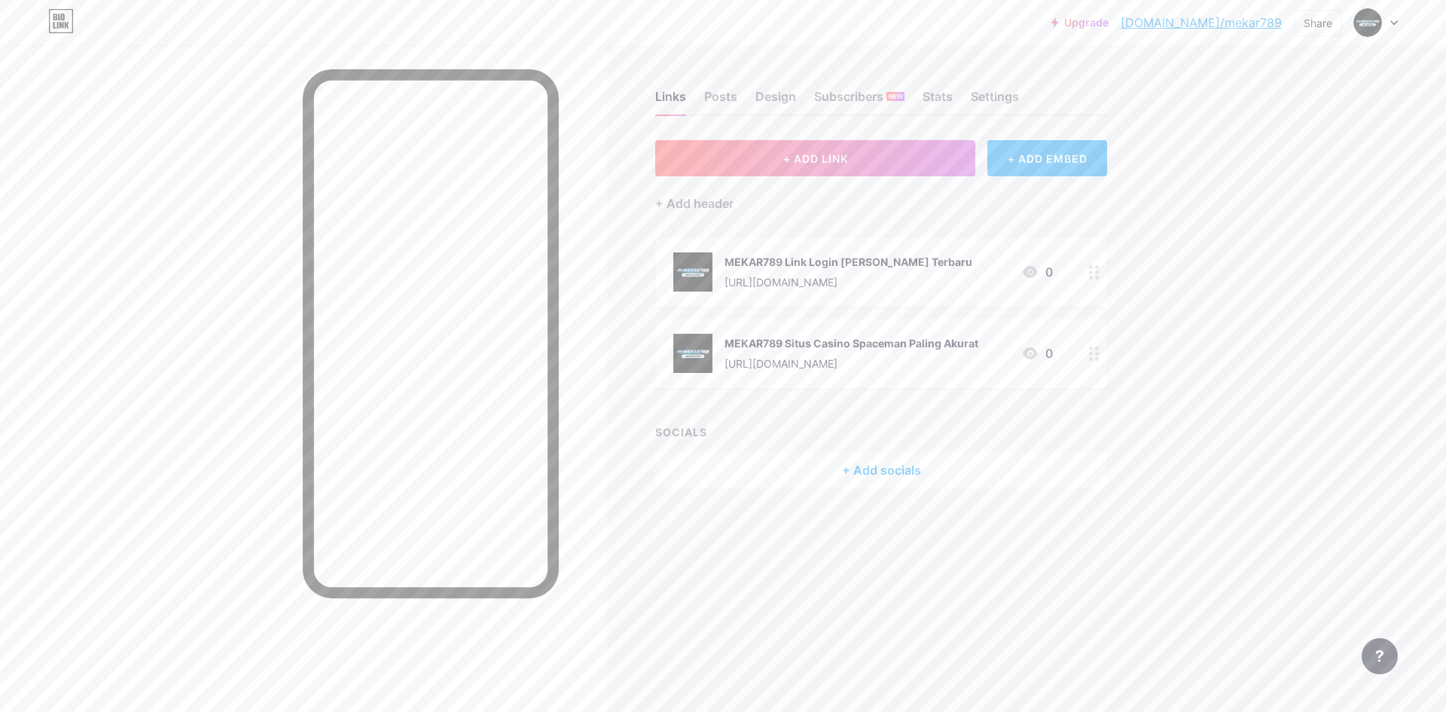
click at [1037, 166] on div "+ ADD EMBED" at bounding box center [1047, 158] width 120 height 36
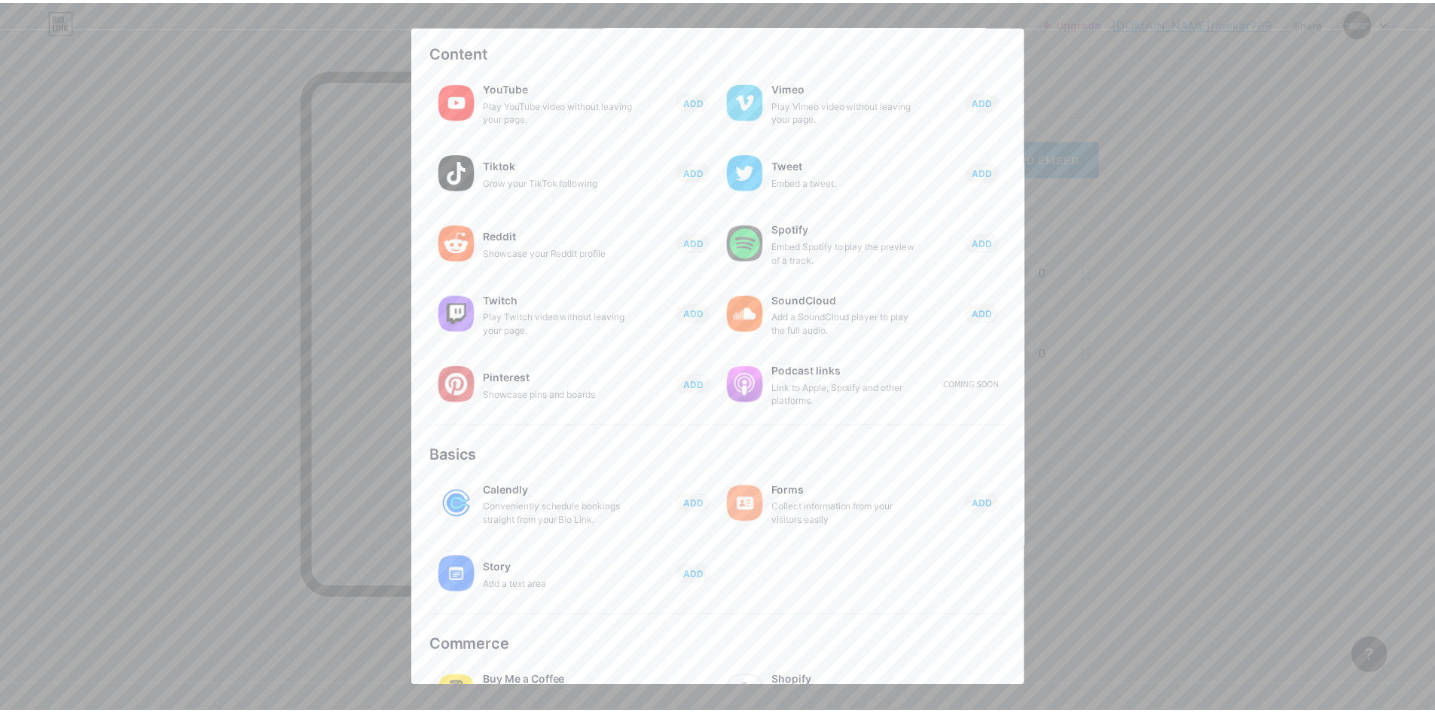
scroll to position [107, 0]
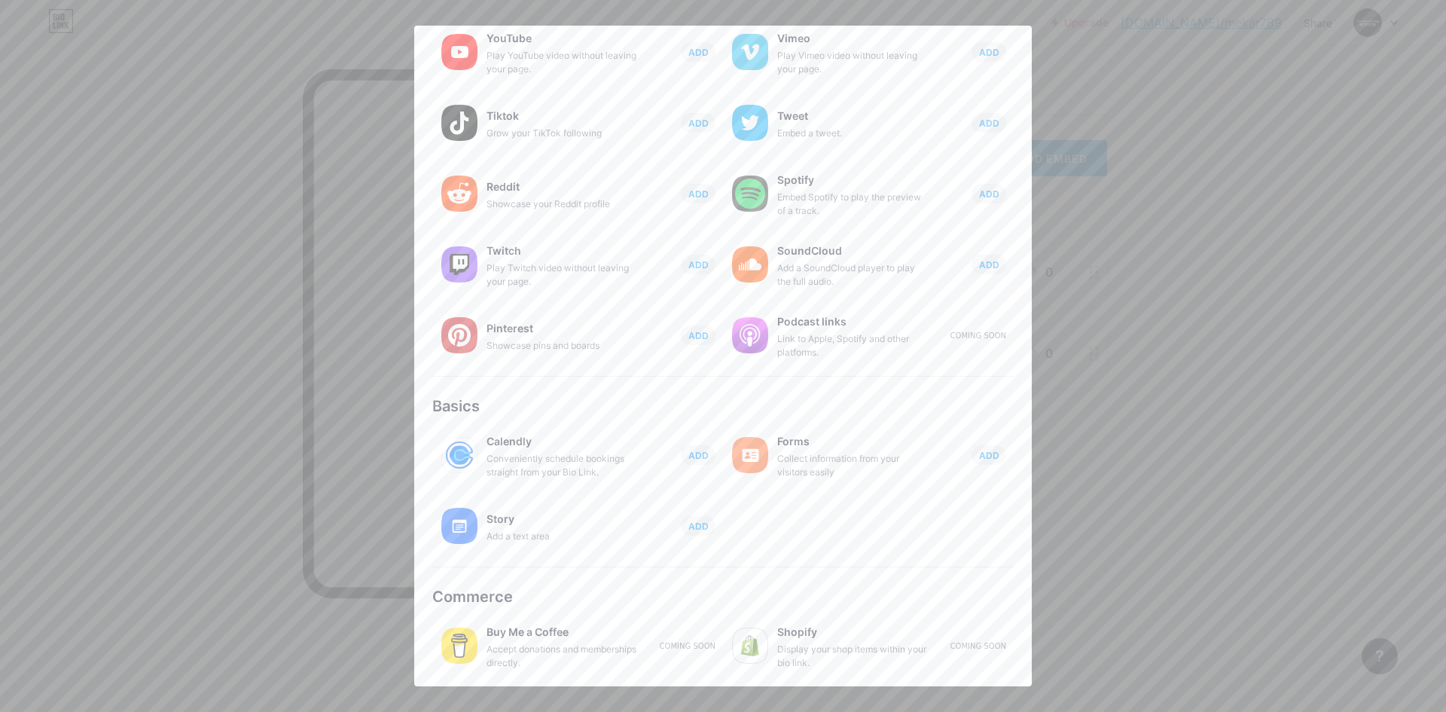
click at [1146, 526] on div at bounding box center [723, 356] width 1446 height 712
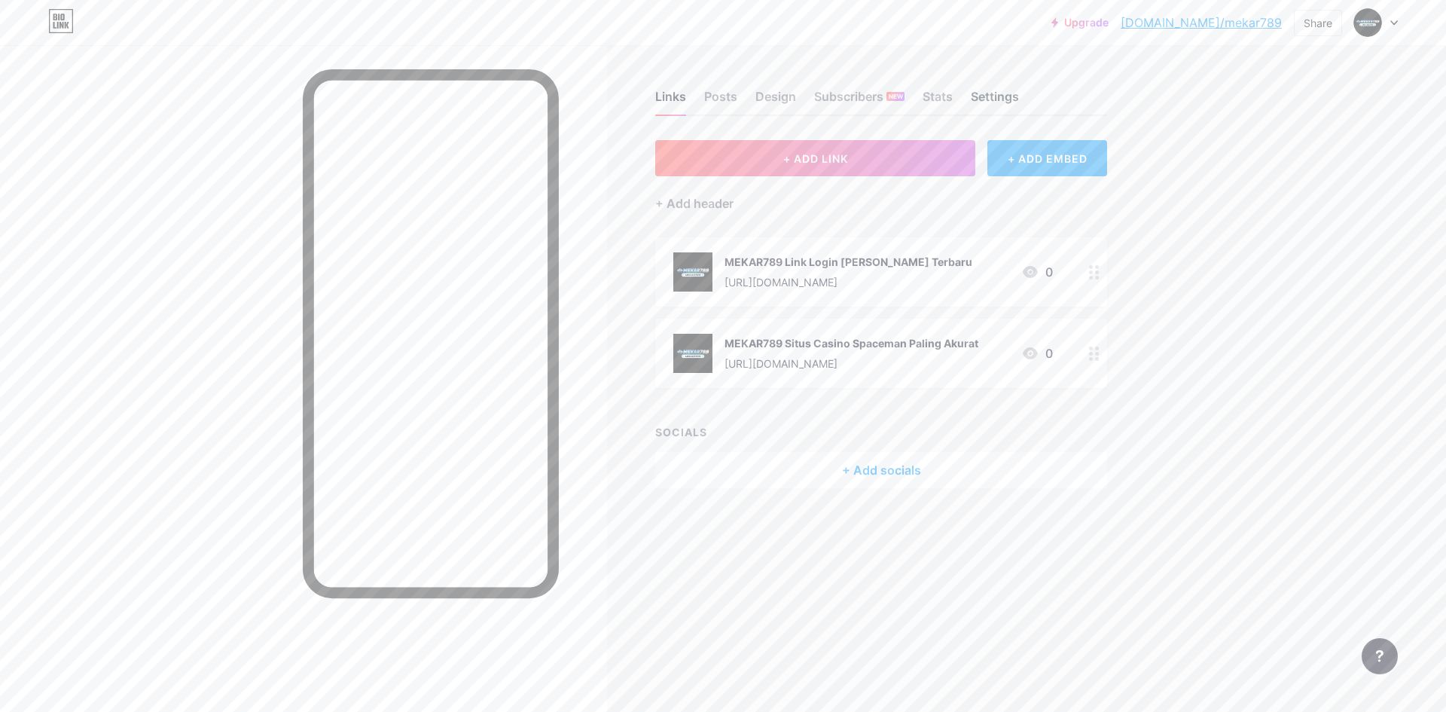
click at [1002, 99] on div "Settings" at bounding box center [995, 100] width 48 height 27
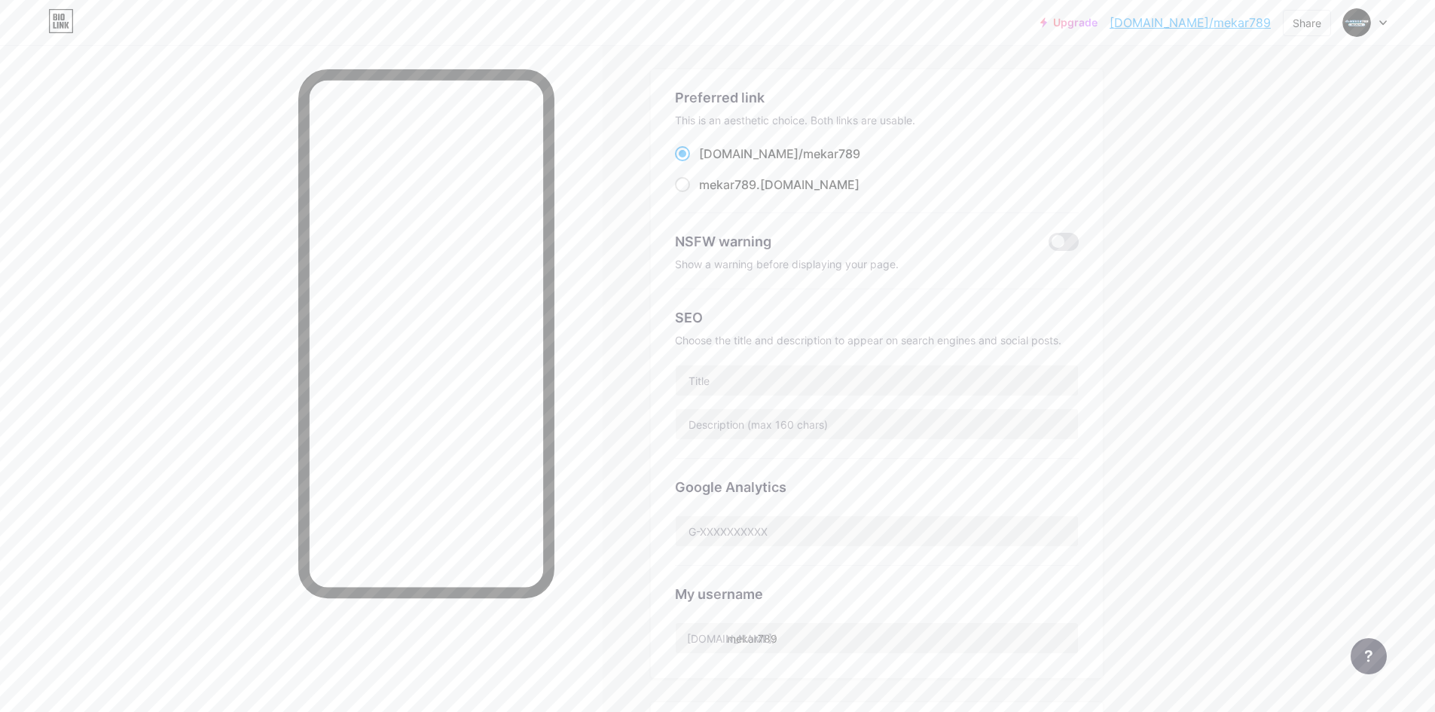
scroll to position [226, 0]
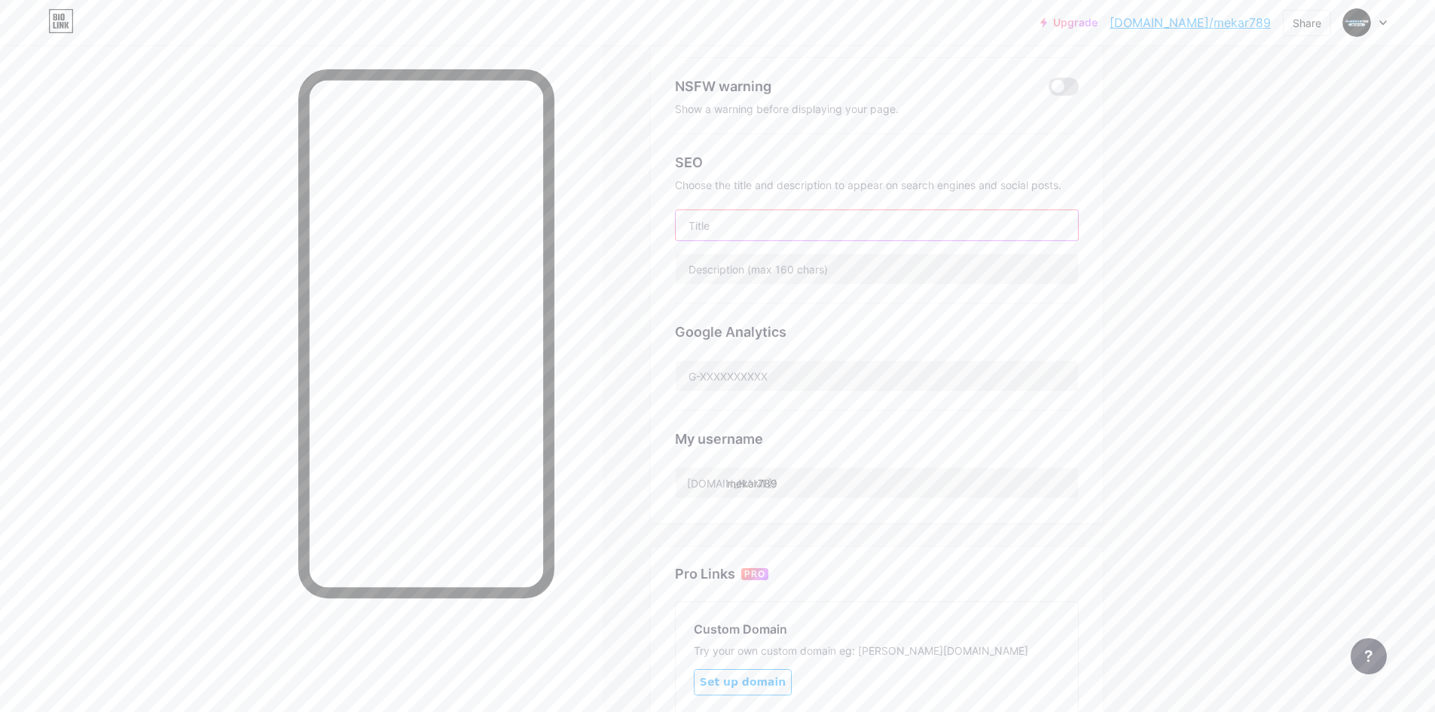
click at [827, 225] on input "text" at bounding box center [877, 225] width 402 height 30
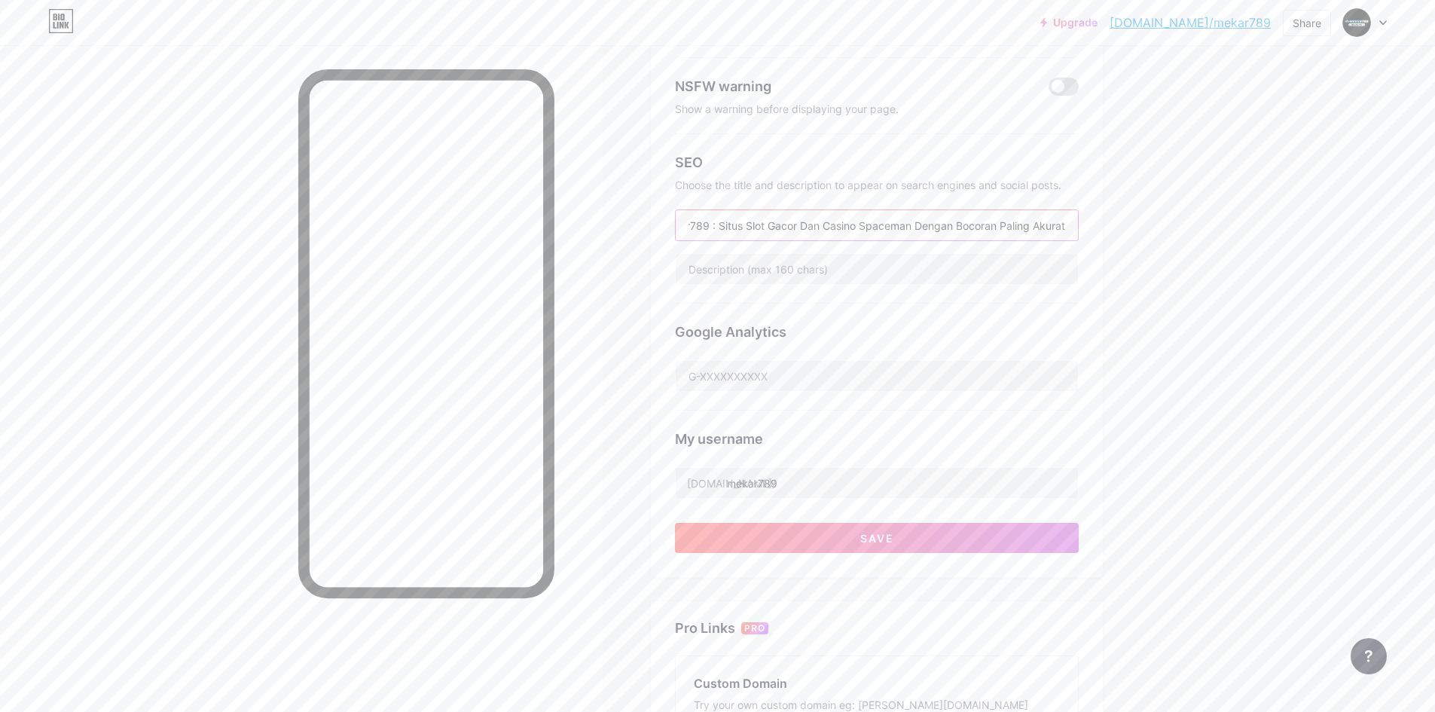
scroll to position [0, 32]
type input "Mekar789 : Situs Slot Gacor Dan Casino Spaceman Dengan Bocoran Paling Akurat"
click at [1201, 318] on div "Upgrade [DOMAIN_NAME]/mekar7... [DOMAIN_NAME]/mekar789 Share Switch accounts ME…" at bounding box center [717, 391] width 1435 height 1234
click at [1200, 307] on div "Upgrade [DOMAIN_NAME]/mekar7... [DOMAIN_NAME]/mekar789 Share Switch accounts ME…" at bounding box center [717, 391] width 1435 height 1234
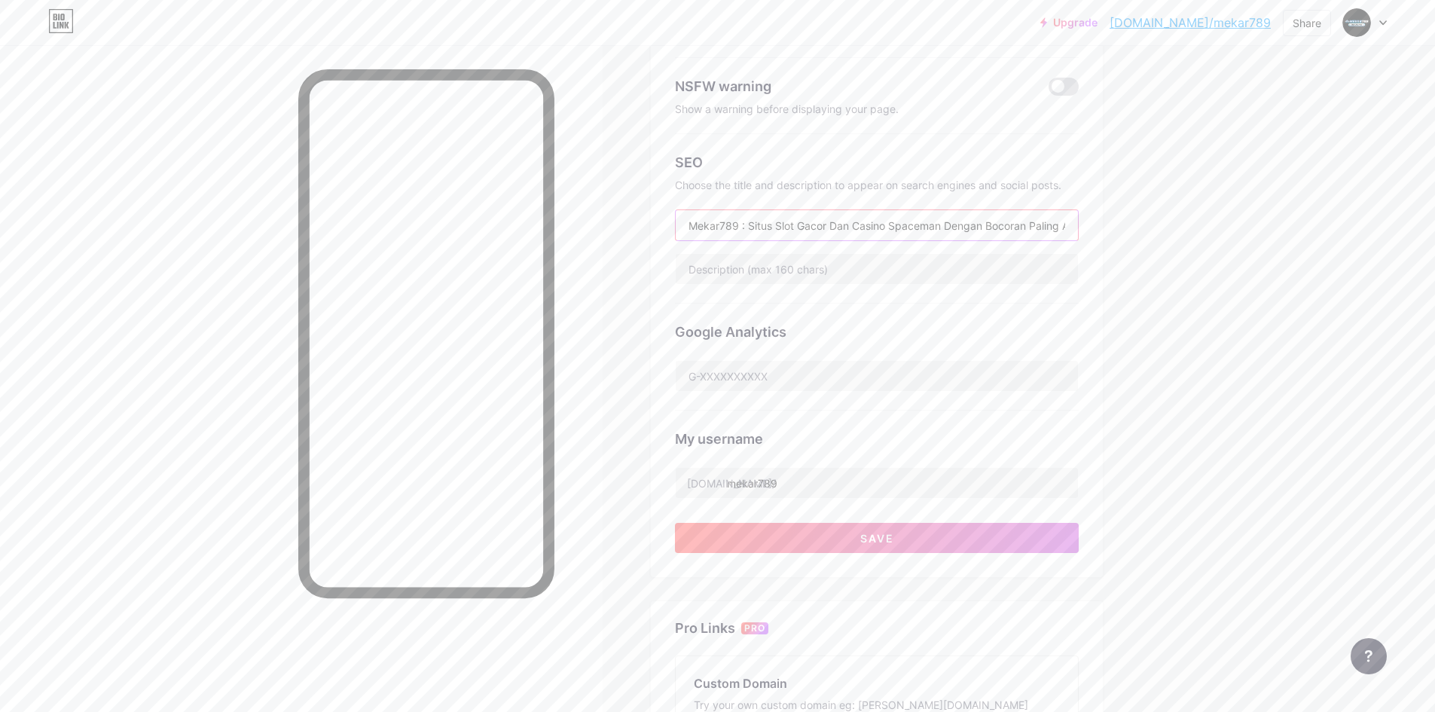
click at [1009, 227] on input "Mekar789 : Situs Slot Gacor Dan Casino Spaceman Dengan Bocoran Paling Akurat" at bounding box center [877, 225] width 402 height 30
click at [1051, 226] on input "Mekar789 : Situs Slot Gacor Dan Casino Spaceman Dengan Bocoran Paling Akurat" at bounding box center [877, 225] width 402 height 30
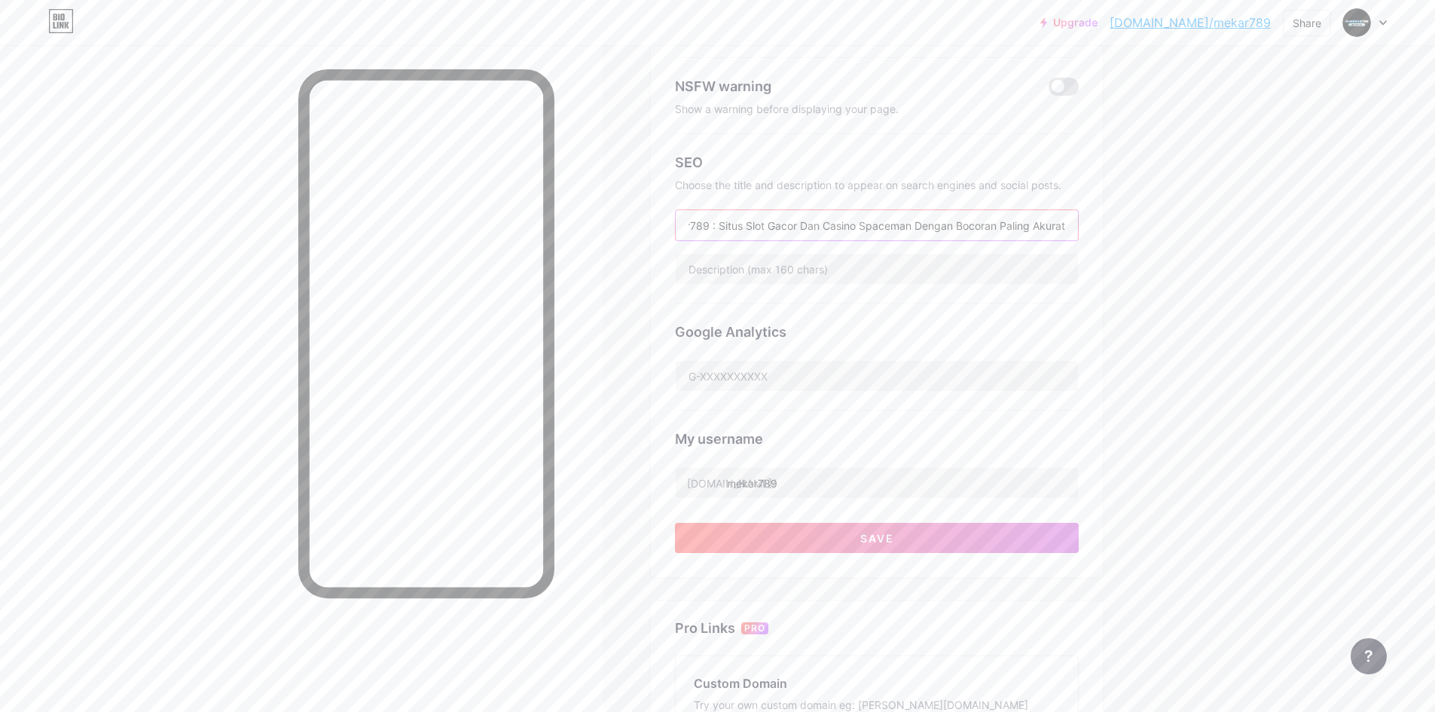
drag, startPoint x: 1051, startPoint y: 226, endPoint x: 1217, endPoint y: 231, distance: 166.5
click at [1217, 231] on div "Upgrade [DOMAIN_NAME]/mekar7... [DOMAIN_NAME]/mekar789 Share Switch accounts ME…" at bounding box center [717, 391] width 1435 height 1234
click at [1219, 236] on div "Upgrade [DOMAIN_NAME]/mekar7... [DOMAIN_NAME]/mekar789 Share Switch accounts ME…" at bounding box center [717, 391] width 1435 height 1234
click at [793, 231] on input "Mekar789 : Situs Slot Gacor Dan Casino Spaceman Dengan Bocoran Paling Akurat" at bounding box center [877, 225] width 402 height 30
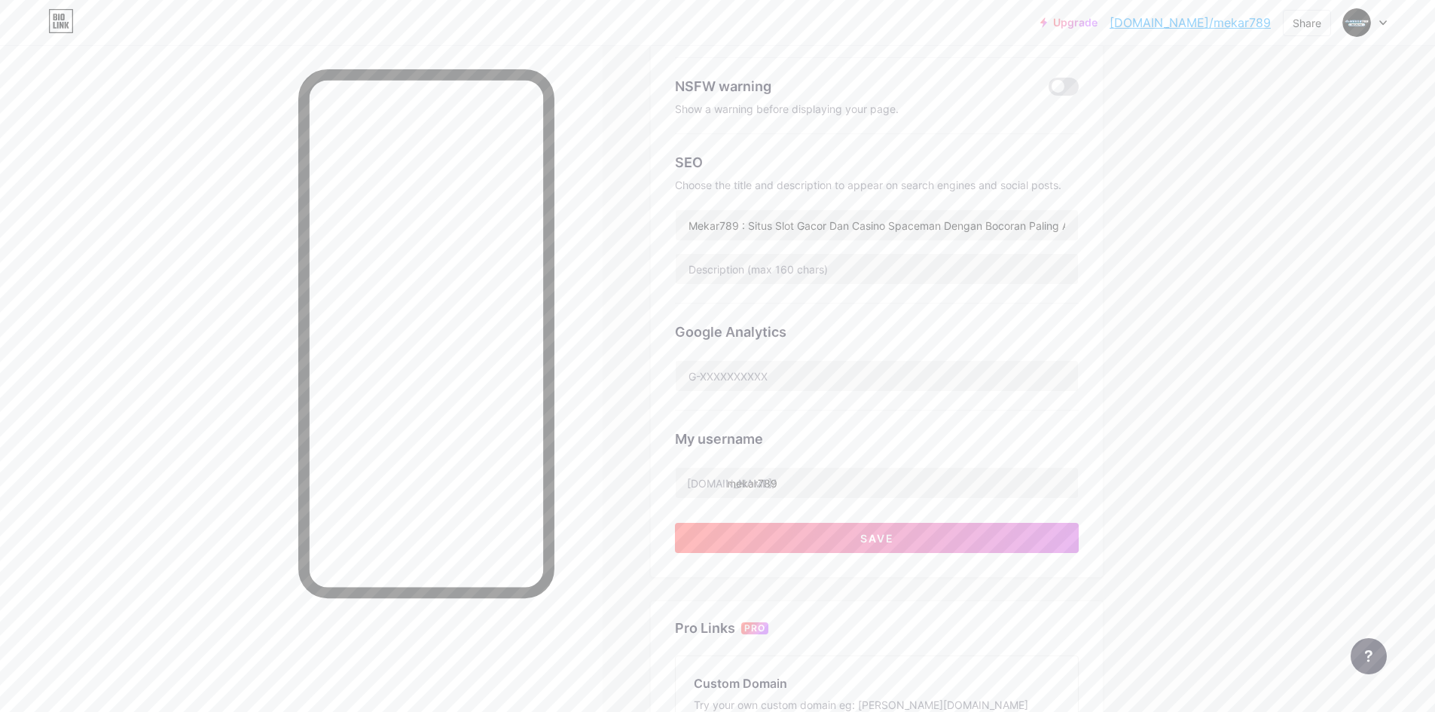
click at [887, 312] on div "Google Analytics" at bounding box center [877, 357] width 404 height 107
click at [808, 536] on button "Save" at bounding box center [877, 538] width 404 height 30
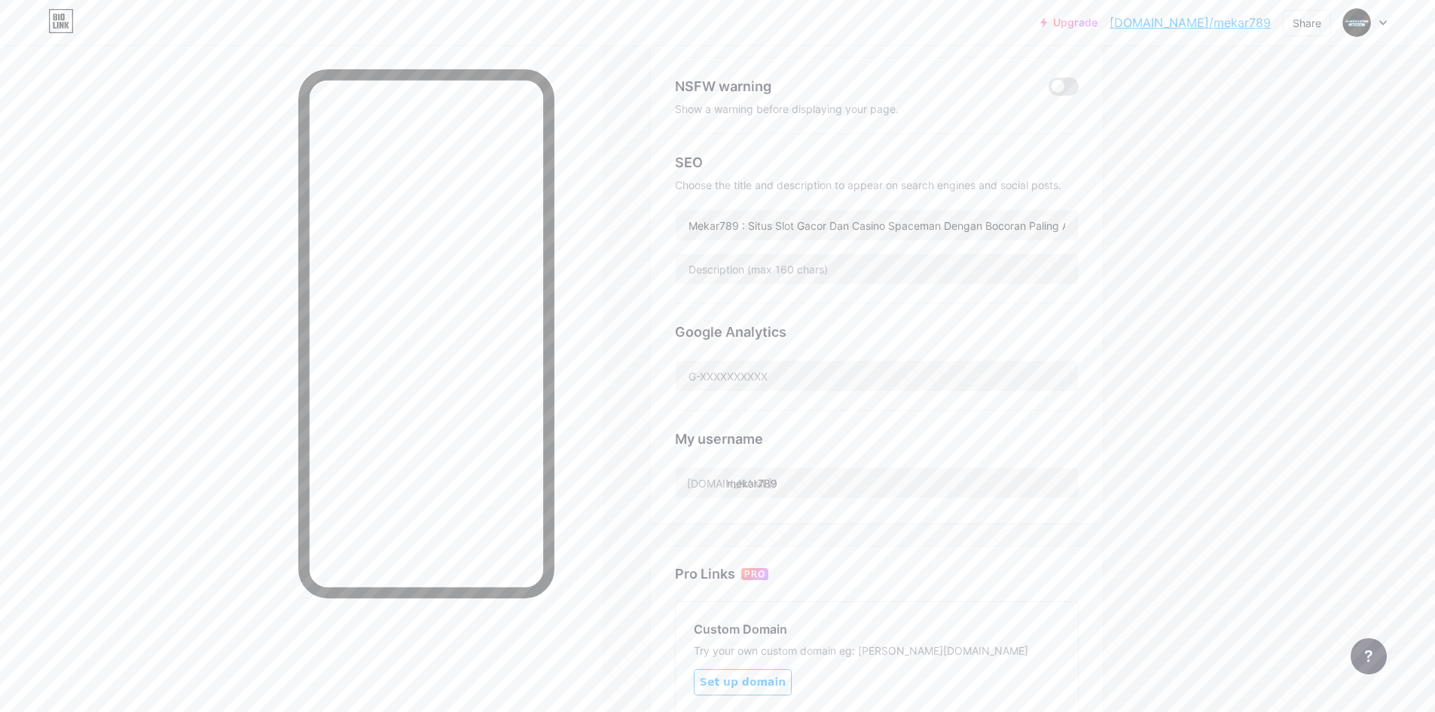
click at [1166, 273] on div "Links Posts Design Subscribers NEW Stats Settings Preferred link This is an aes…" at bounding box center [583, 386] width 1166 height 1134
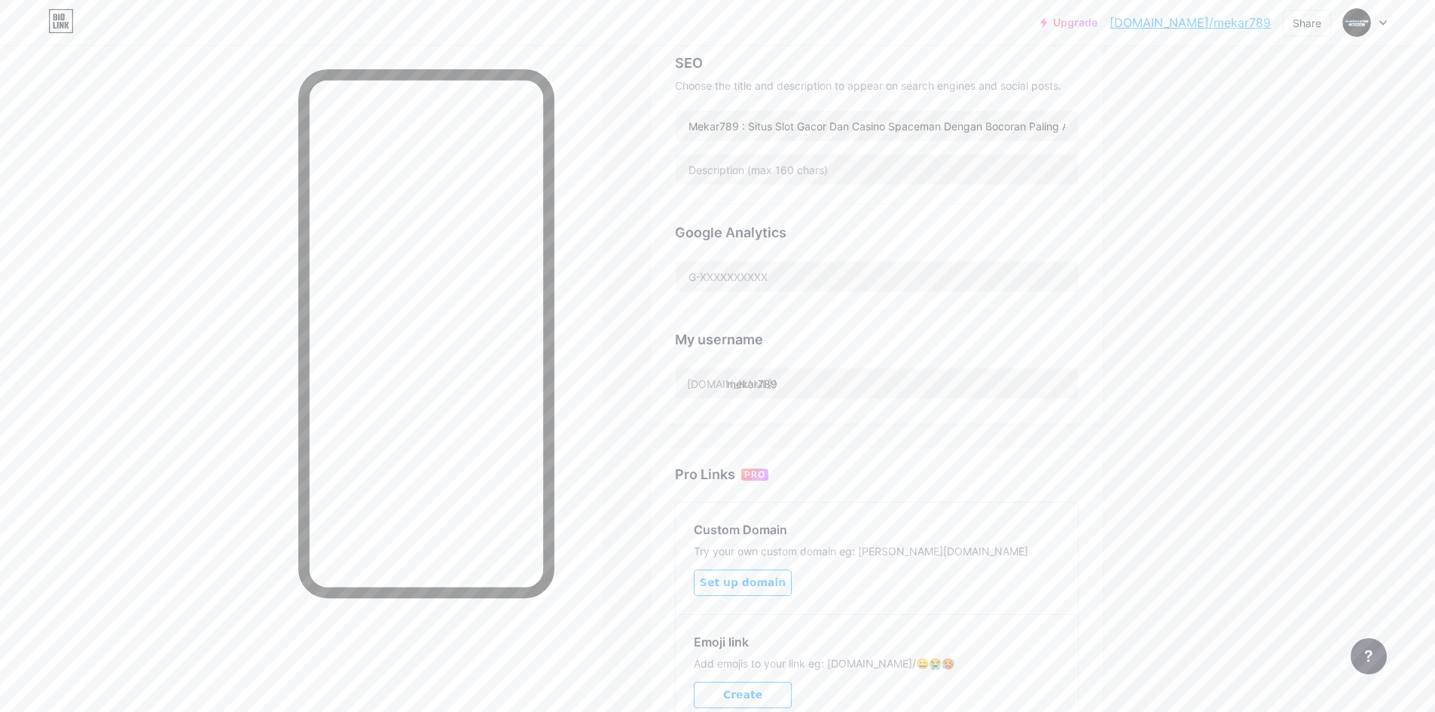
scroll to position [466, 0]
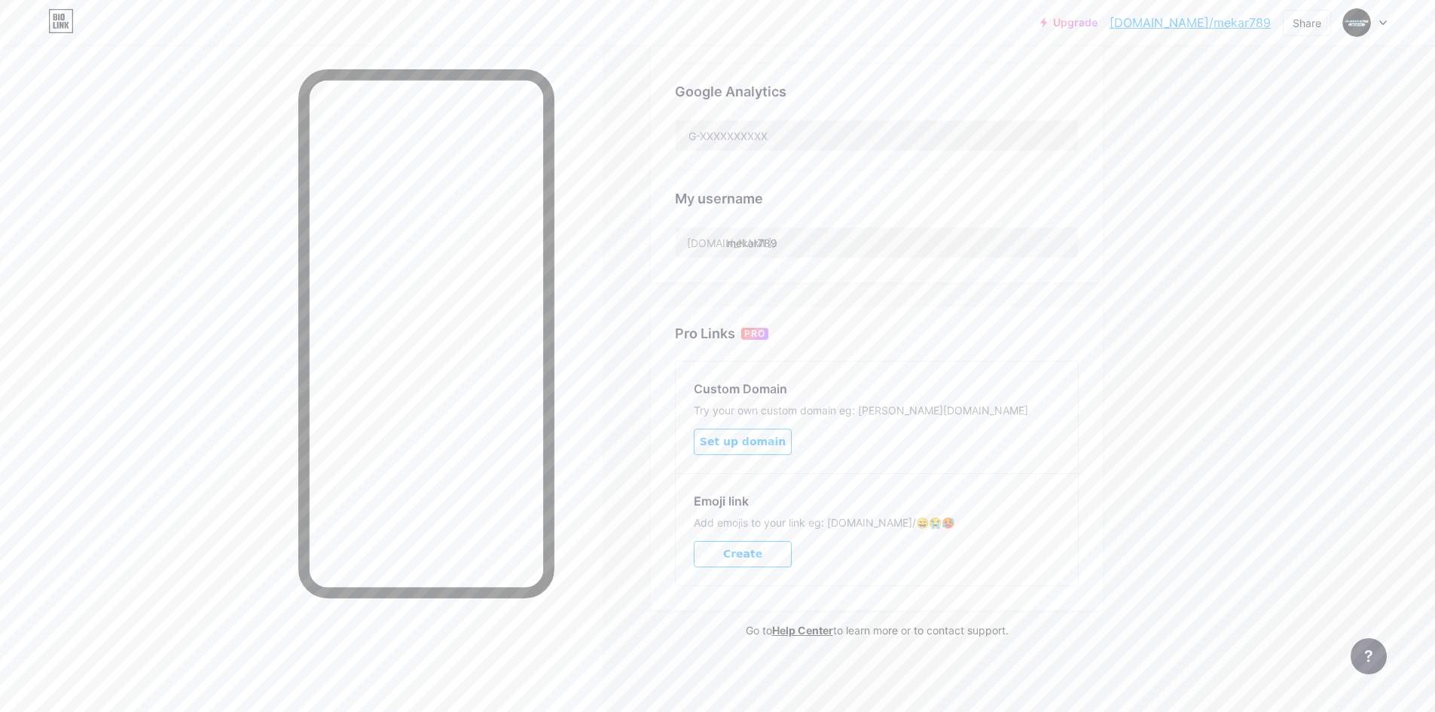
click at [1202, 407] on div "Upgrade [DOMAIN_NAME]/mekar7... [DOMAIN_NAME]/mekar789 Share Switch accounts ME…" at bounding box center [717, 123] width 1435 height 1179
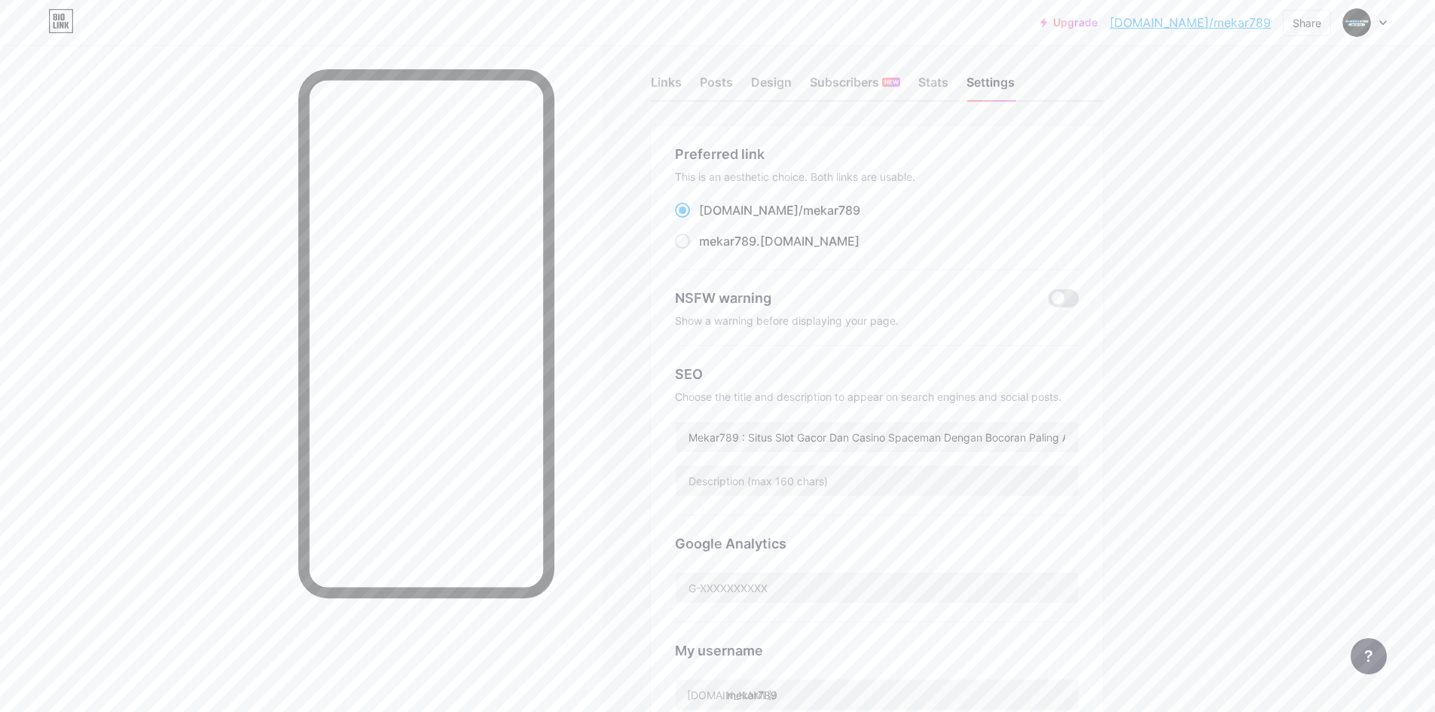
scroll to position [0, 0]
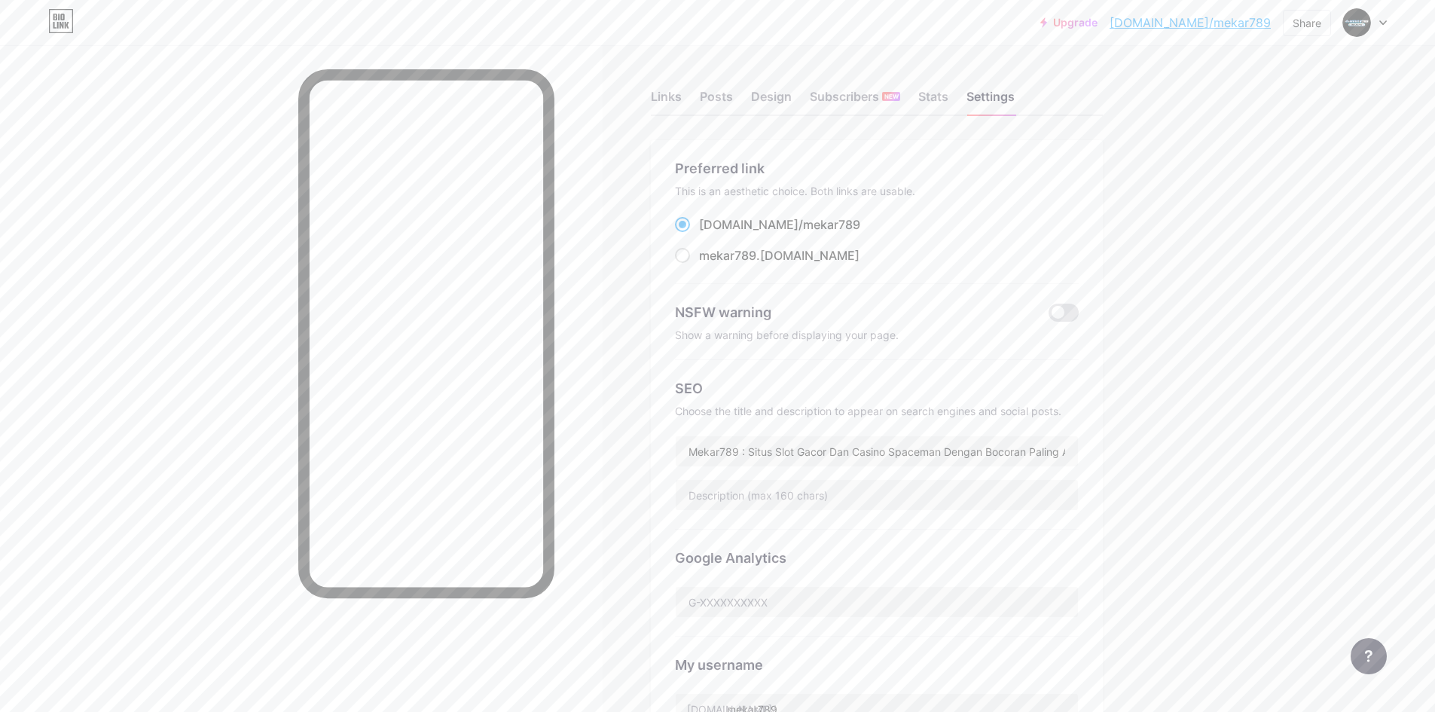
click at [1244, 201] on div "Upgrade [DOMAIN_NAME]/mekar7... [DOMAIN_NAME]/mekar789 Share Switch accounts ME…" at bounding box center [717, 589] width 1435 height 1179
click at [1202, 20] on link "[DOMAIN_NAME]/mekar789" at bounding box center [1189, 23] width 161 height 18
click at [786, 99] on div "Design" at bounding box center [771, 100] width 41 height 27
click at [779, 96] on div "Design" at bounding box center [771, 100] width 41 height 27
click at [725, 89] on div "Posts" at bounding box center [716, 100] width 33 height 27
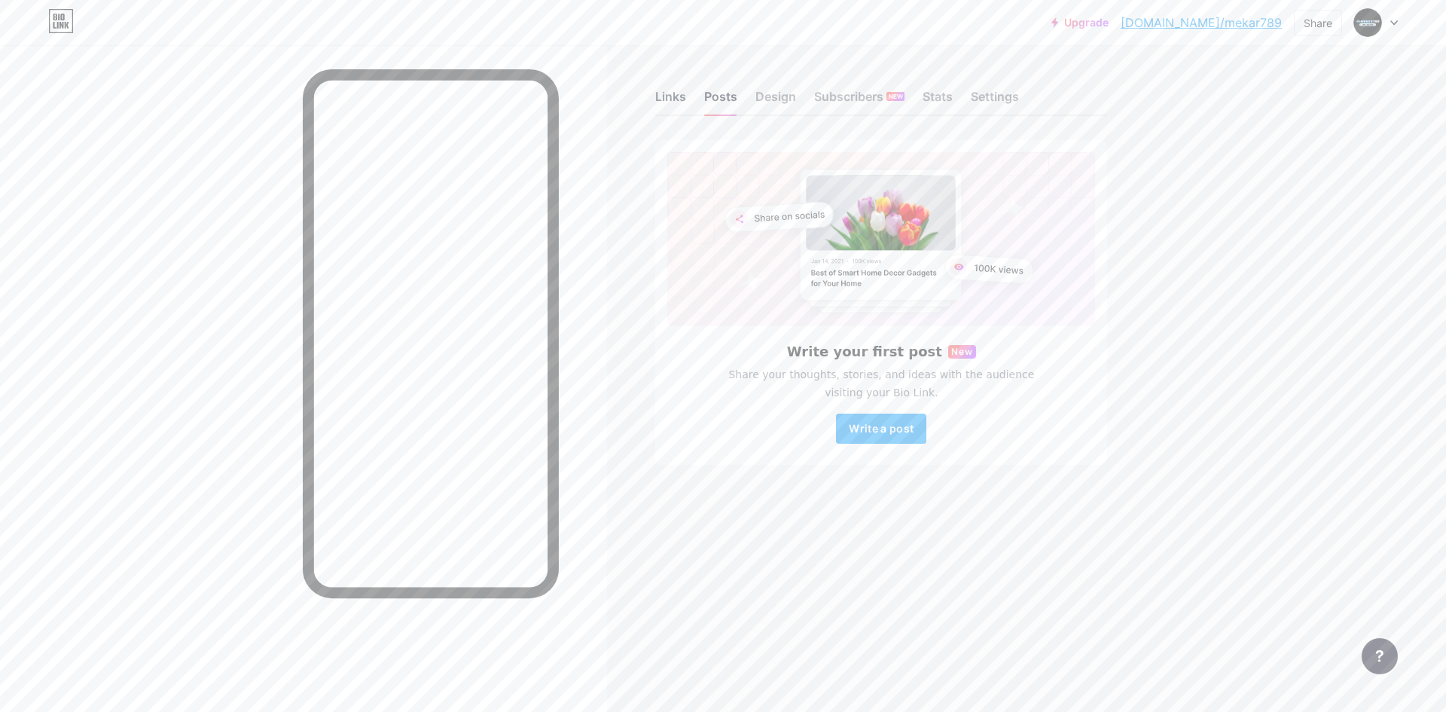
click at [670, 93] on div "Links" at bounding box center [670, 100] width 31 height 27
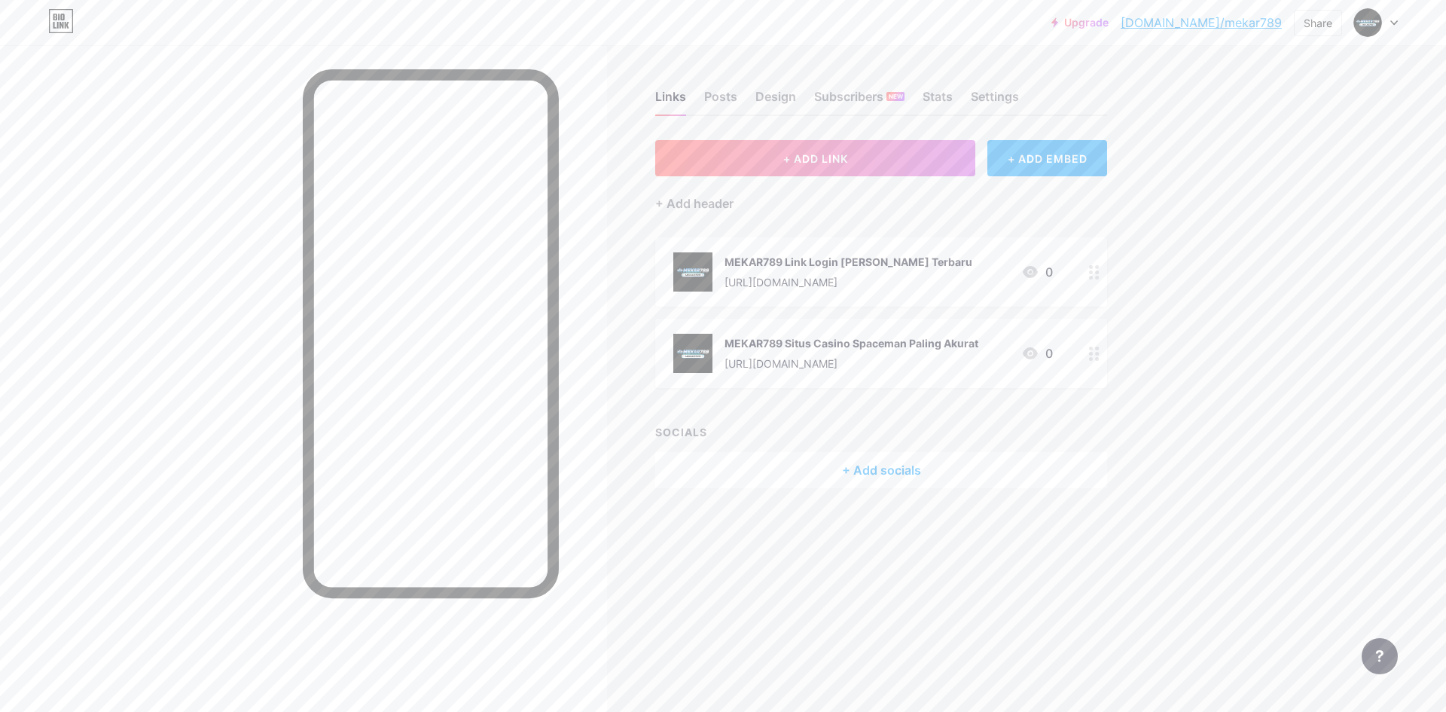
click at [1187, 247] on div "Upgrade [DOMAIN_NAME]/mekar7... [DOMAIN_NAME]/mekar789 Share Switch accounts ME…" at bounding box center [723, 356] width 1446 height 712
click at [1310, 105] on div "Upgrade [DOMAIN_NAME]/mekar7... [DOMAIN_NAME]/mekar789 Share Switch accounts ME…" at bounding box center [723, 356] width 1446 height 712
click at [1387, 26] on div at bounding box center [1376, 22] width 44 height 27
click at [1296, 174] on link "Account settings" at bounding box center [1303, 171] width 187 height 41
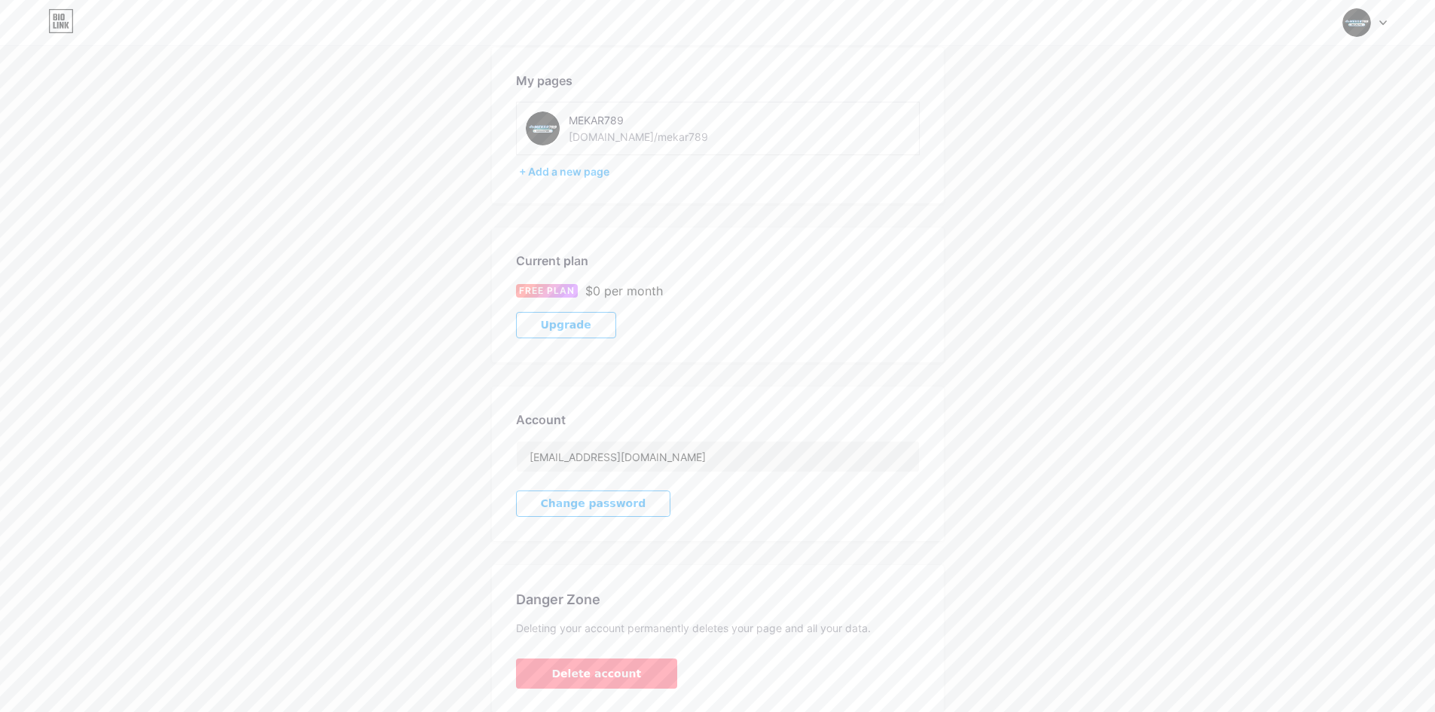
scroll to position [128, 0]
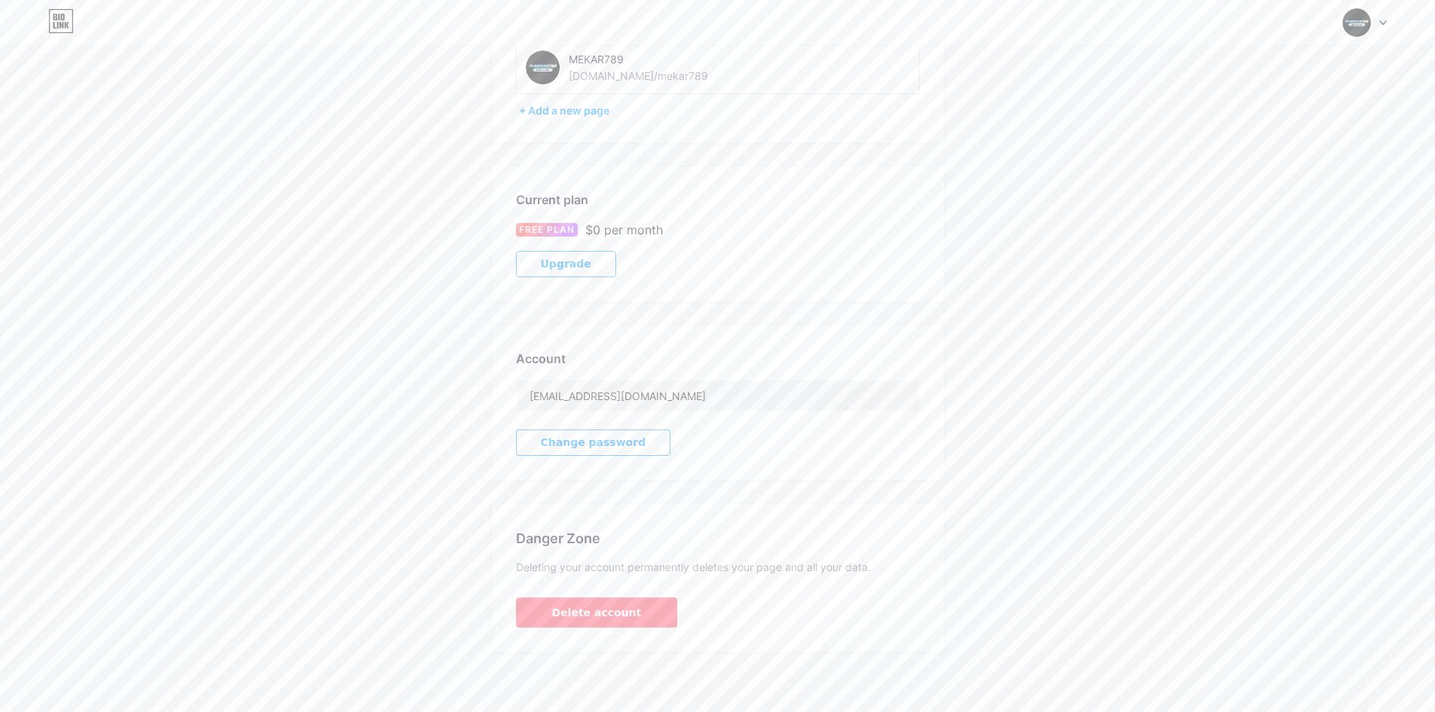
drag, startPoint x: 1185, startPoint y: 117, endPoint x: 1163, endPoint y: 142, distance: 33.6
click at [1185, 117] on div "Account Settings My pages MEKAR789 [DOMAIN_NAME]/mekar789 + Add a new page Curr…" at bounding box center [717, 296] width 1435 height 710
click at [1065, 196] on div "Account Settings My pages MEKAR789 [DOMAIN_NAME]/mekar789 + Add a new page Curr…" at bounding box center [717, 296] width 1435 height 710
